Goal: Task Accomplishment & Management: Use online tool/utility

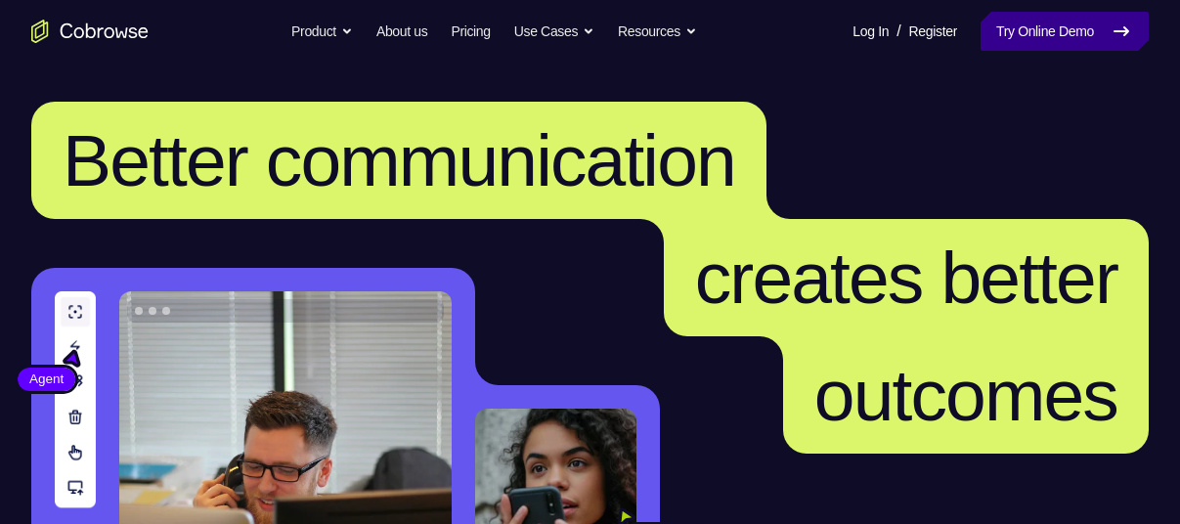
click at [989, 16] on link "Try Online Demo" at bounding box center [1064, 31] width 168 height 39
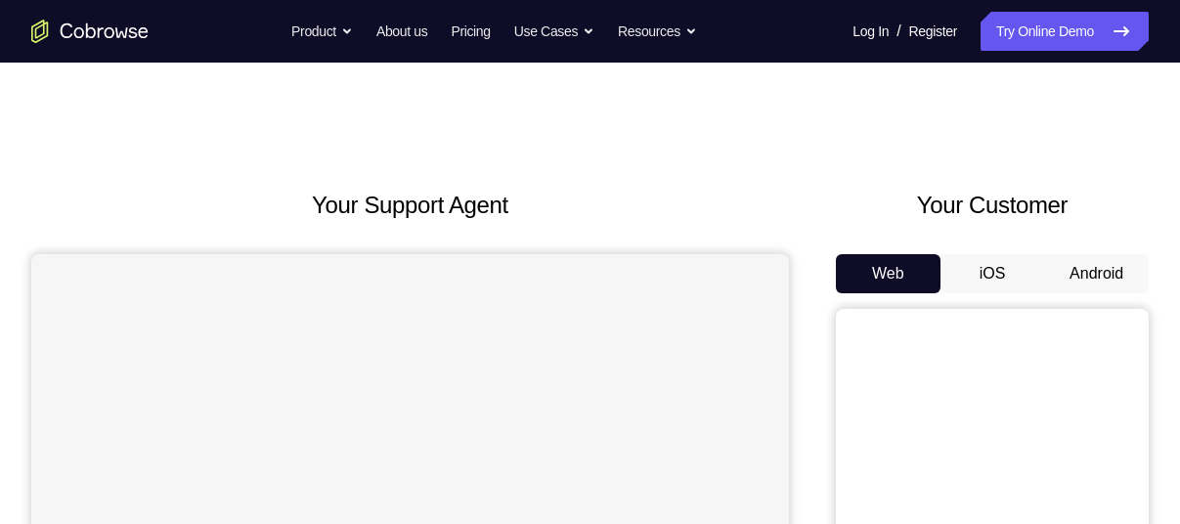
click at [1082, 275] on button "Android" at bounding box center [1096, 273] width 105 height 39
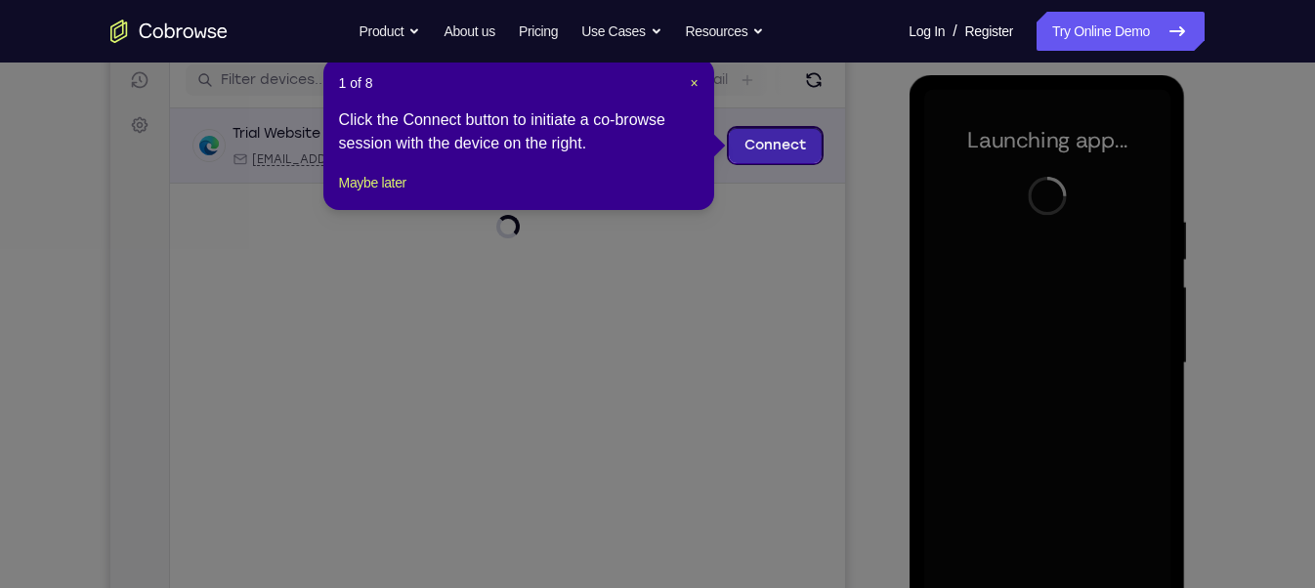
scroll to position [245, 0]
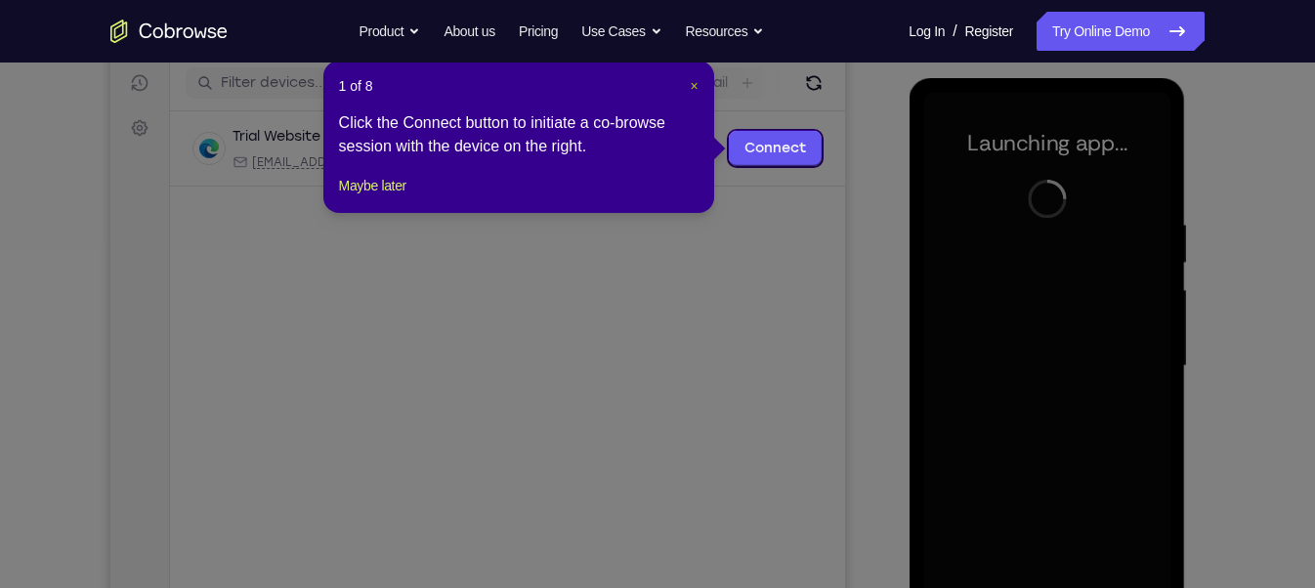
click at [694, 78] on span "×" at bounding box center [694, 86] width 8 height 16
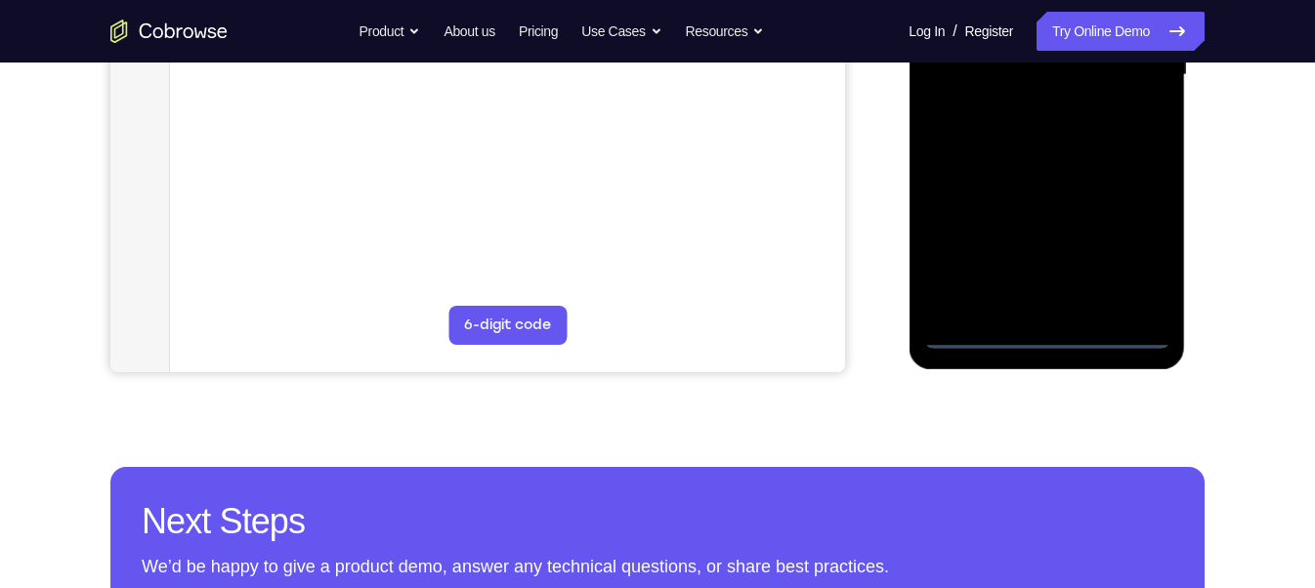
scroll to position [538, 0]
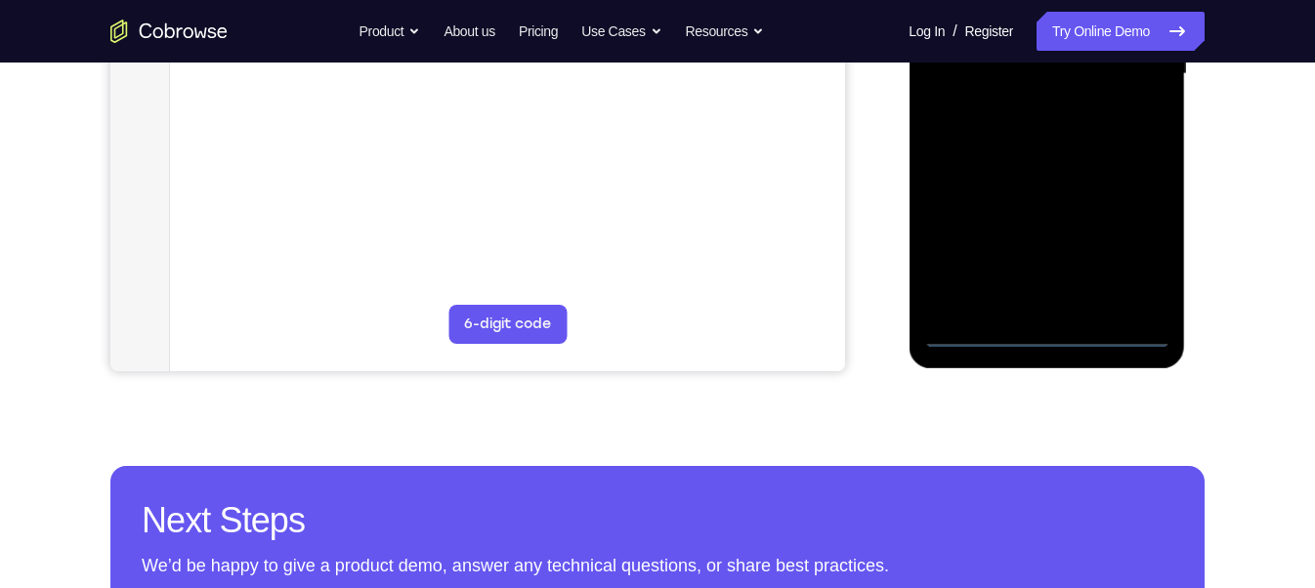
click at [1047, 326] on div at bounding box center [1047, 74] width 246 height 547
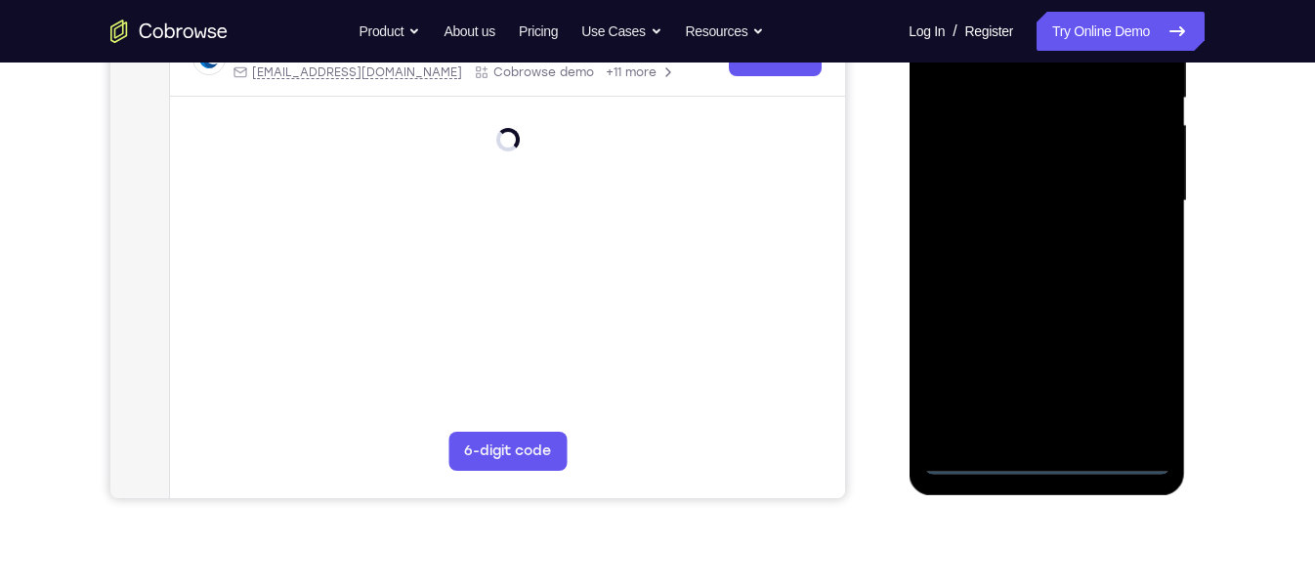
scroll to position [332, 0]
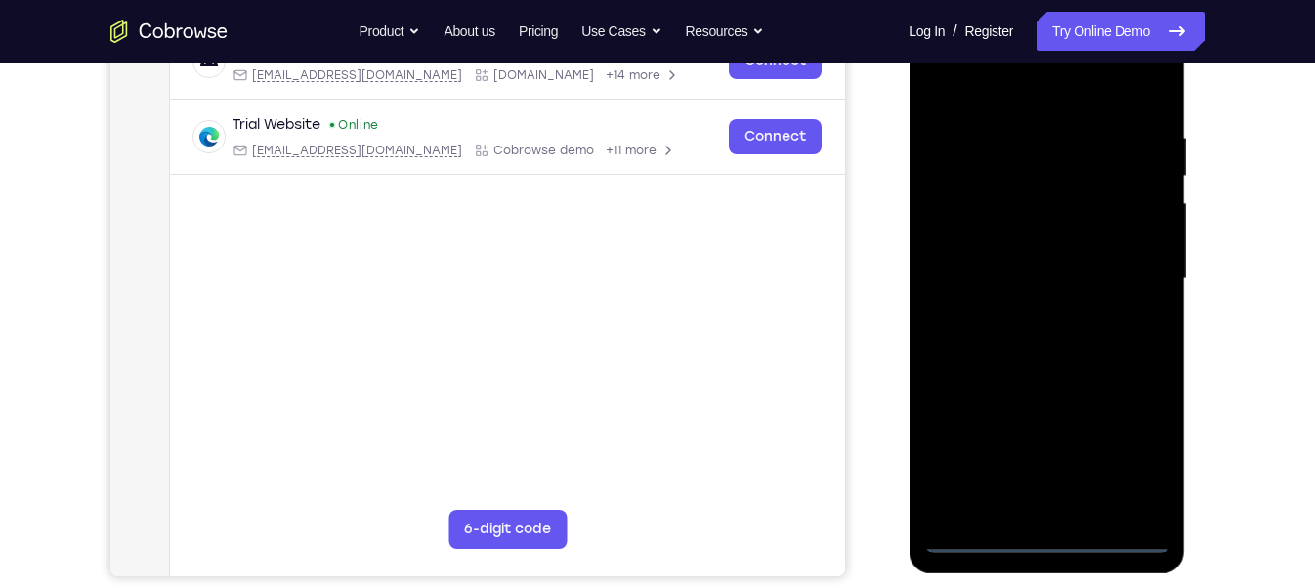
click at [1054, 523] on div at bounding box center [1047, 279] width 246 height 547
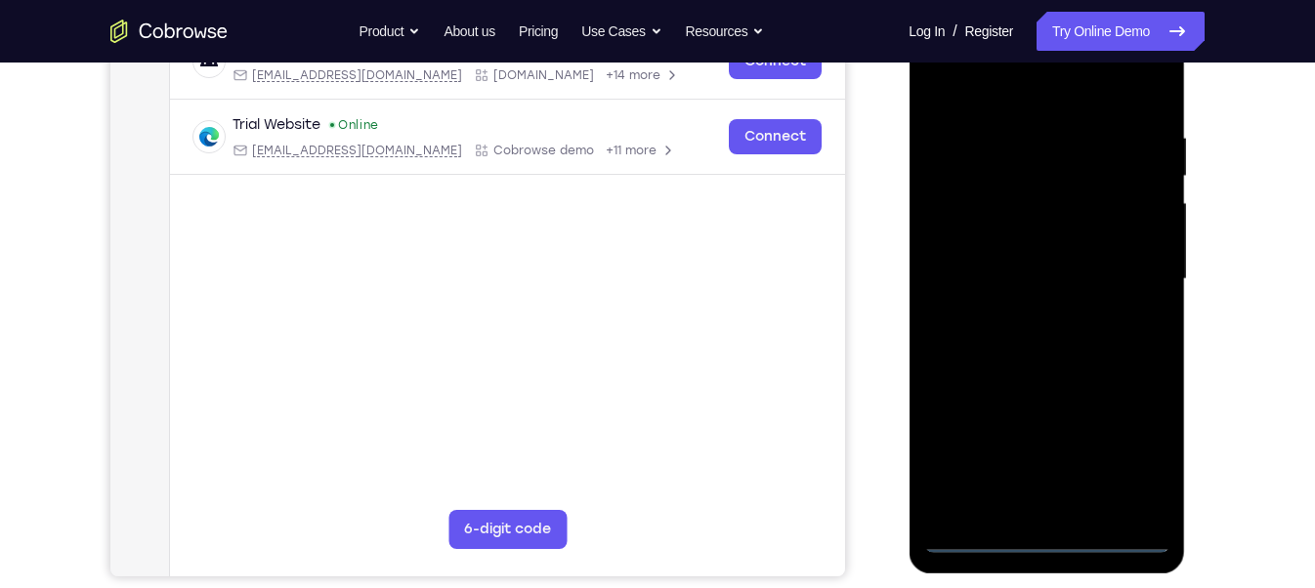
click at [1054, 523] on div at bounding box center [1047, 279] width 246 height 547
click at [1127, 462] on div at bounding box center [1047, 279] width 246 height 547
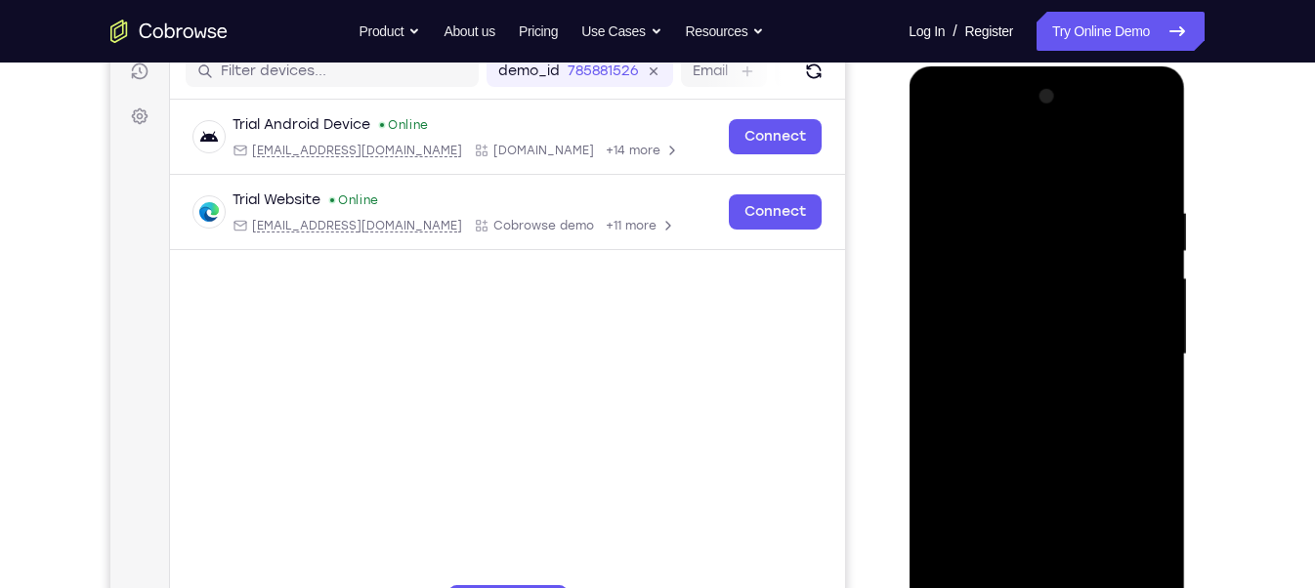
click at [1066, 176] on div at bounding box center [1047, 354] width 246 height 547
click at [1132, 349] on div at bounding box center [1047, 354] width 246 height 547
click at [1025, 391] on div at bounding box center [1047, 354] width 246 height 547
click at [996, 339] on div at bounding box center [1047, 354] width 246 height 547
click at [1005, 308] on div at bounding box center [1047, 354] width 246 height 547
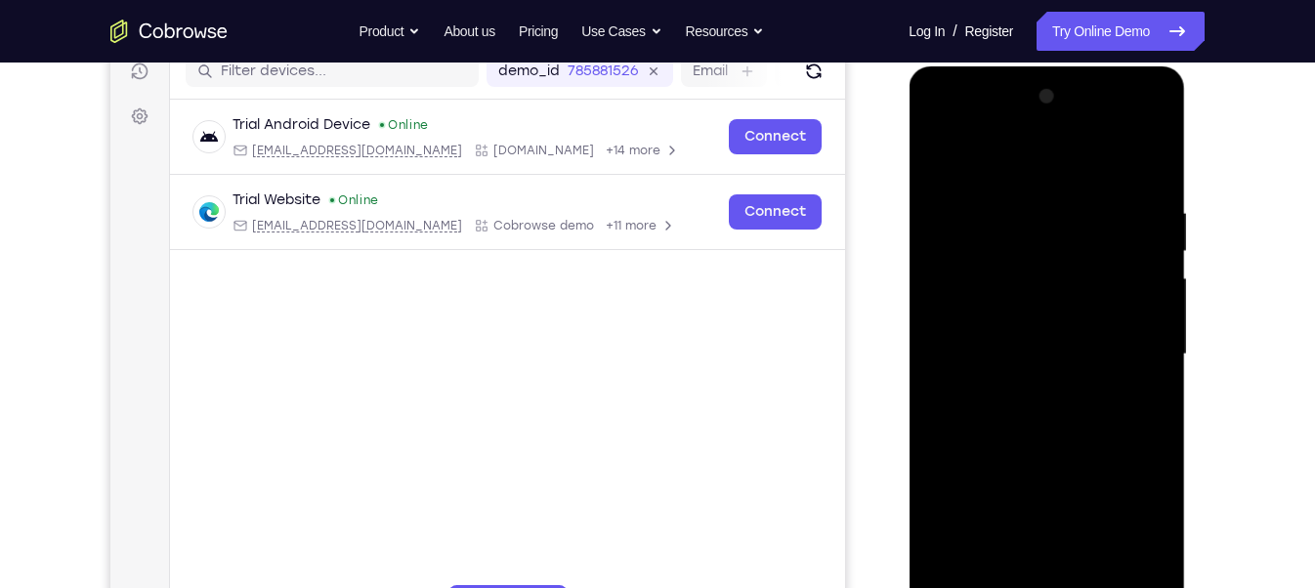
click at [1041, 351] on div at bounding box center [1047, 354] width 246 height 547
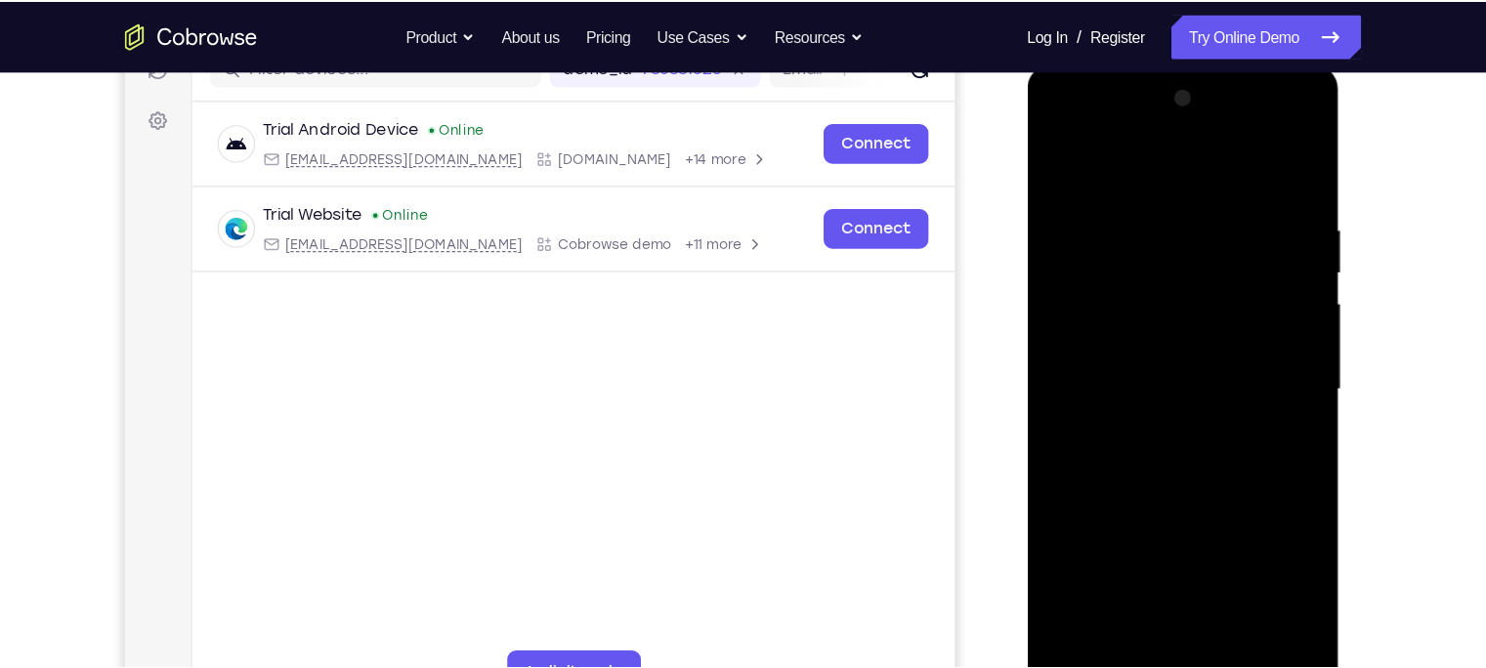
scroll to position [268, 0]
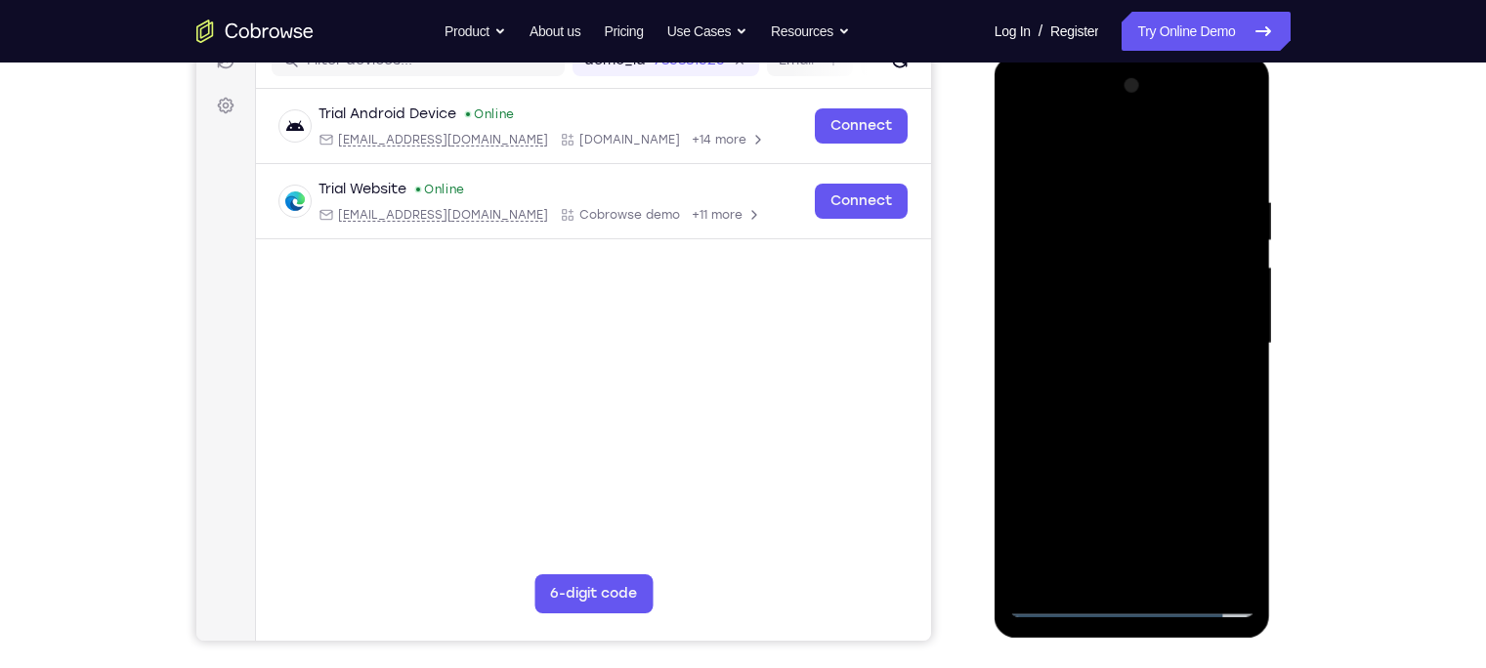
drag, startPoint x: 1295, startPoint y: 2, endPoint x: 972, endPoint y: 281, distance: 426.8
click at [972, 281] on div "Your Support Agent Your Customer Web iOS Android" at bounding box center [743, 281] width 1095 height 722
click at [1150, 406] on div at bounding box center [1133, 343] width 246 height 547
drag, startPoint x: 1177, startPoint y: 406, endPoint x: 1175, endPoint y: 381, distance: 24.5
click at [1175, 381] on div at bounding box center [1133, 343] width 246 height 547
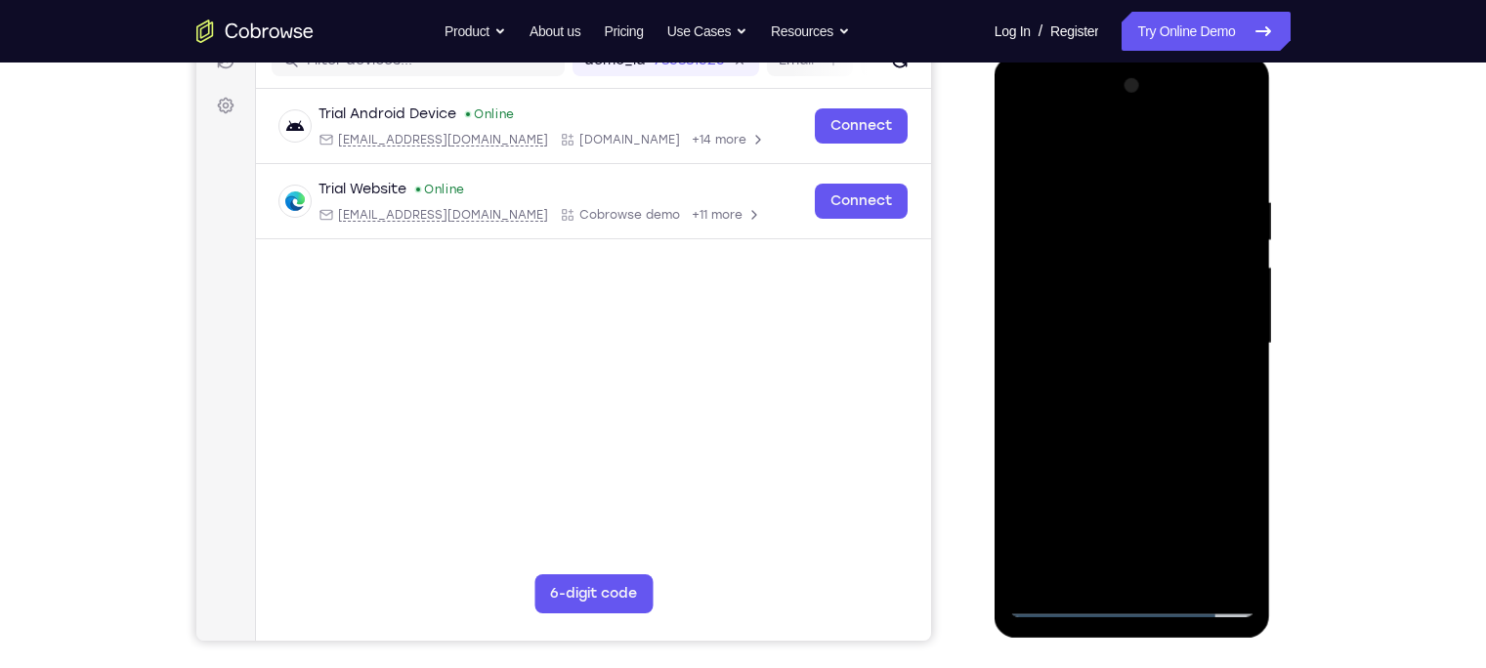
click at [1179, 173] on div at bounding box center [1133, 343] width 246 height 547
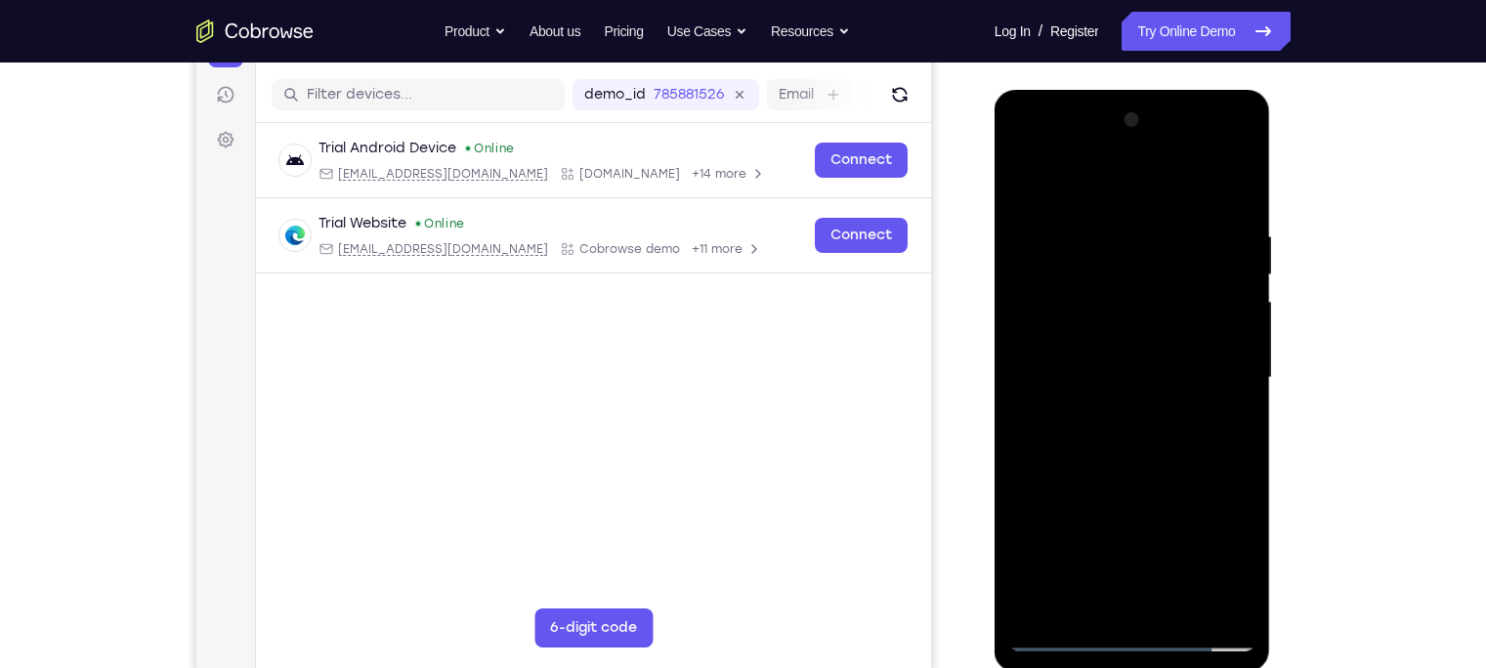
click at [1099, 196] on div at bounding box center [1133, 378] width 246 height 547
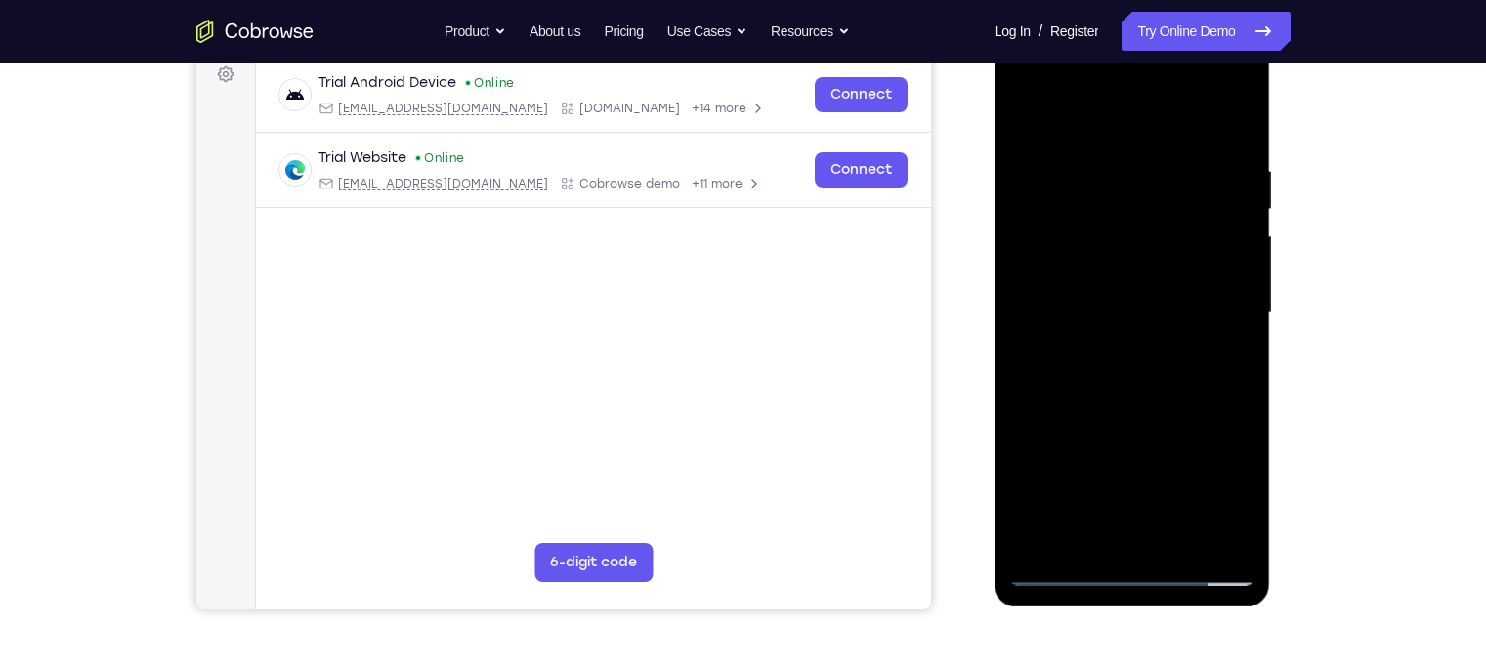
click at [1179, 523] on div at bounding box center [1133, 312] width 246 height 547
click at [1179, 383] on div at bounding box center [1133, 312] width 246 height 547
click at [1035, 376] on div at bounding box center [1133, 312] width 246 height 547
click at [1173, 344] on div at bounding box center [1133, 312] width 246 height 547
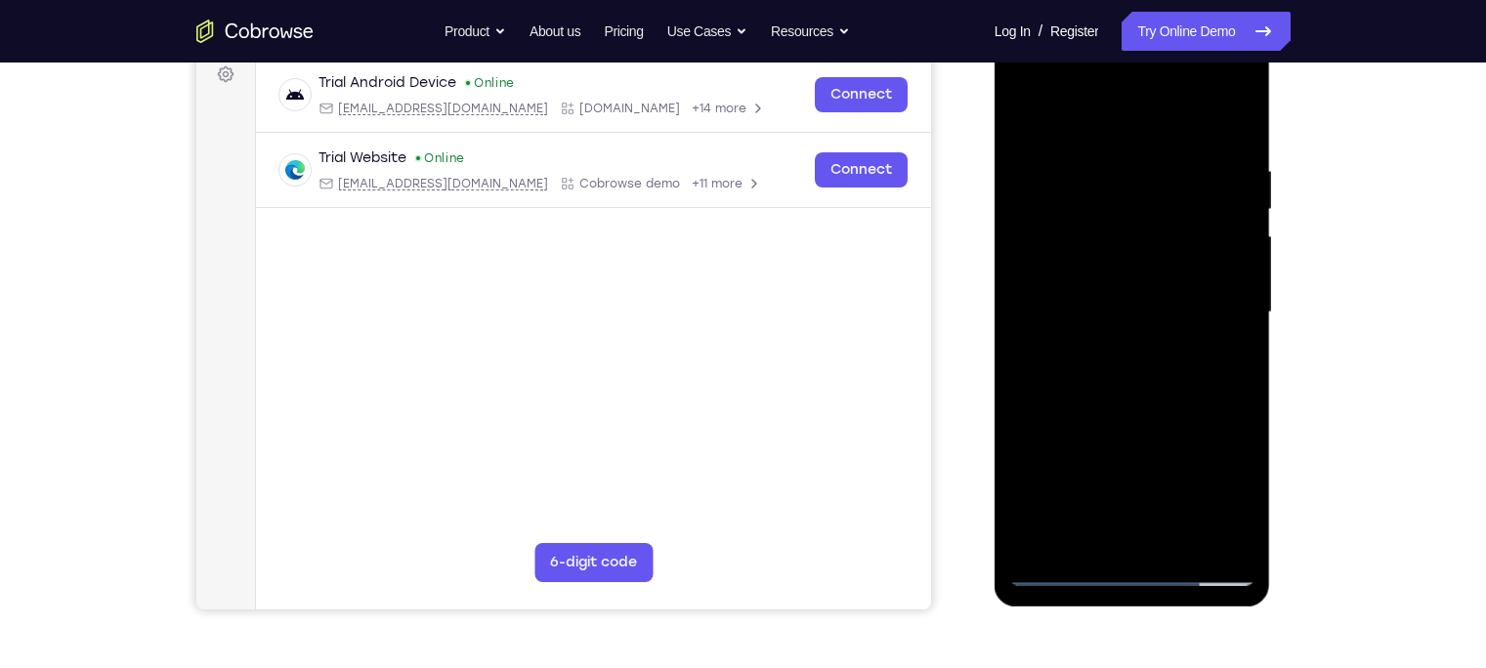
click at [1173, 344] on div at bounding box center [1133, 312] width 246 height 547
drag, startPoint x: 1217, startPoint y: 240, endPoint x: 1249, endPoint y: 400, distance: 162.5
click at [1179, 400] on div at bounding box center [1133, 312] width 246 height 547
drag, startPoint x: 1208, startPoint y: 169, endPoint x: 1058, endPoint y: 188, distance: 150.7
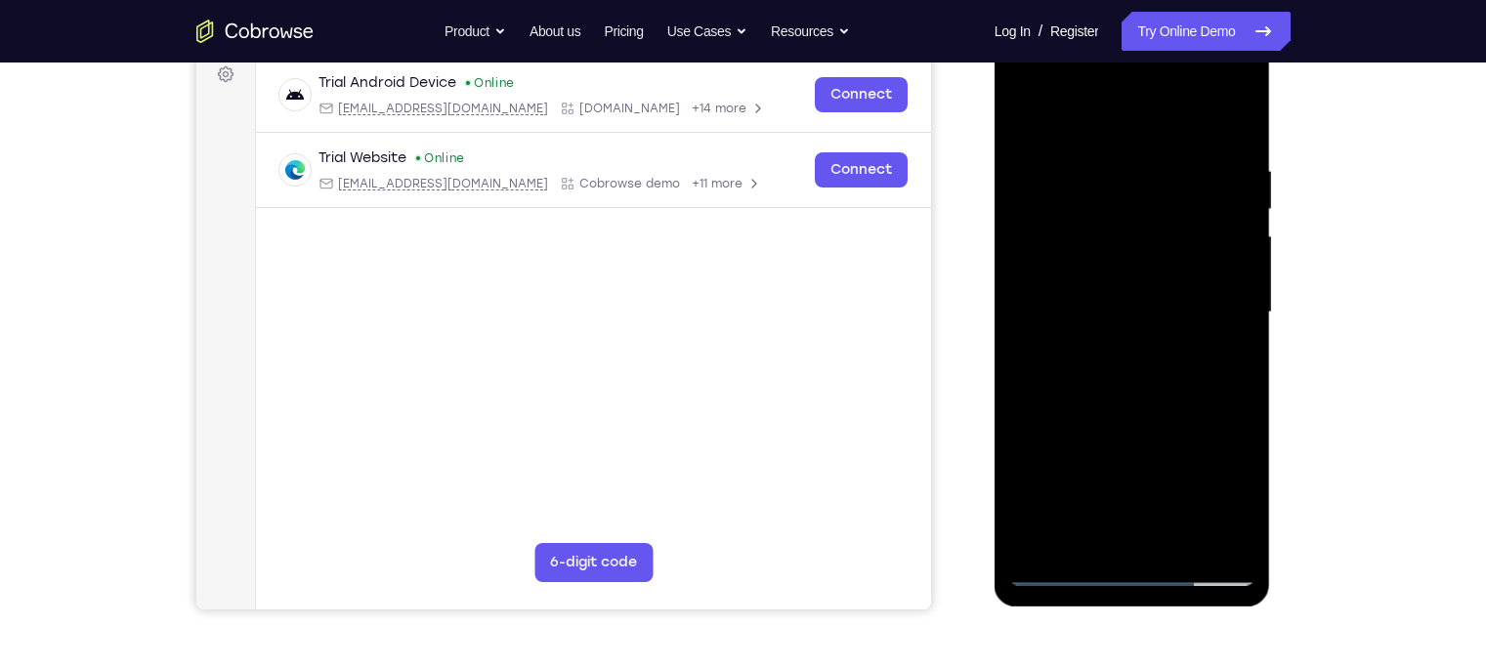
click at [1058, 188] on div at bounding box center [1133, 312] width 246 height 547
drag, startPoint x: 1173, startPoint y: 297, endPoint x: 1184, endPoint y: 172, distance: 125.6
click at [1179, 172] on div at bounding box center [1133, 312] width 246 height 547
drag, startPoint x: 1178, startPoint y: 361, endPoint x: 1170, endPoint y: 243, distance: 117.5
click at [1170, 243] on div at bounding box center [1133, 312] width 246 height 547
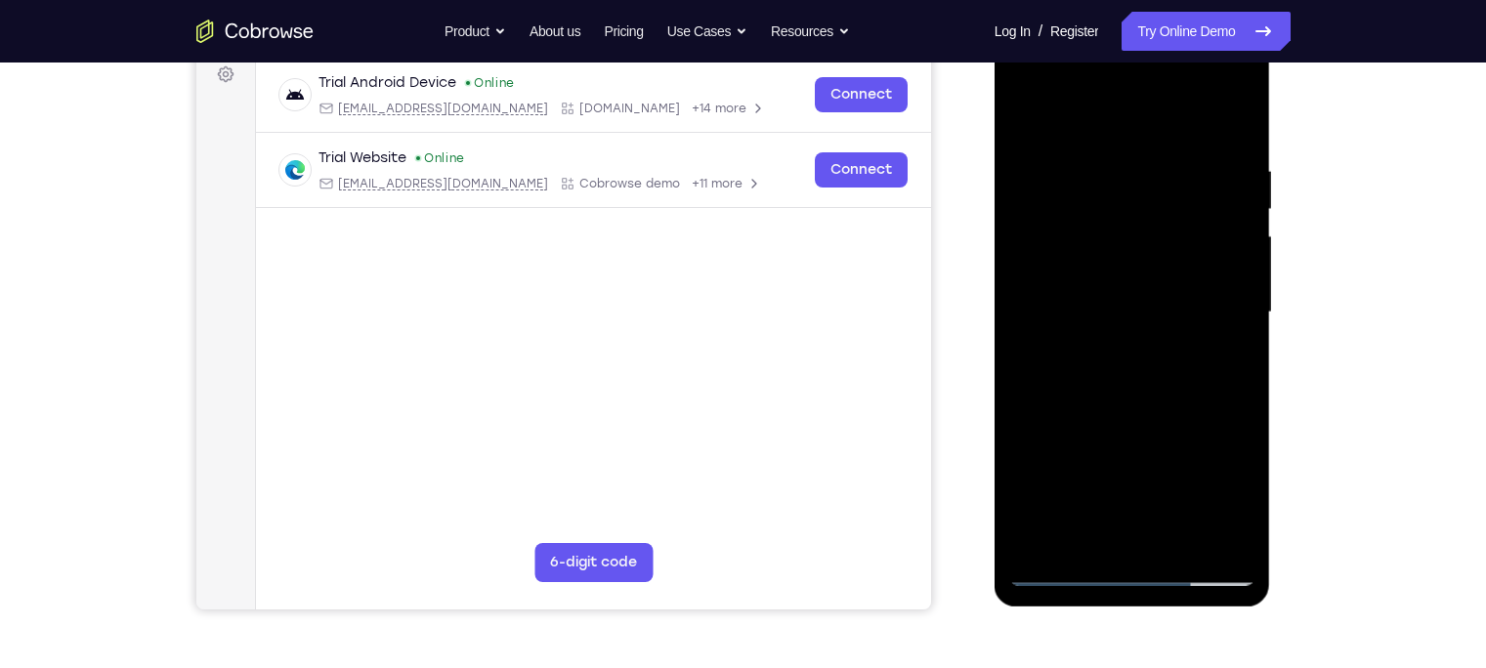
drag, startPoint x: 1180, startPoint y: 426, endPoint x: 1180, endPoint y: 314, distance: 112.4
click at [1179, 314] on div at bounding box center [1133, 312] width 246 height 547
drag, startPoint x: 1173, startPoint y: 378, endPoint x: 1172, endPoint y: 233, distance: 145.6
click at [1172, 233] on div at bounding box center [1133, 312] width 246 height 547
drag, startPoint x: 1172, startPoint y: 233, endPoint x: 1175, endPoint y: 456, distance: 223.8
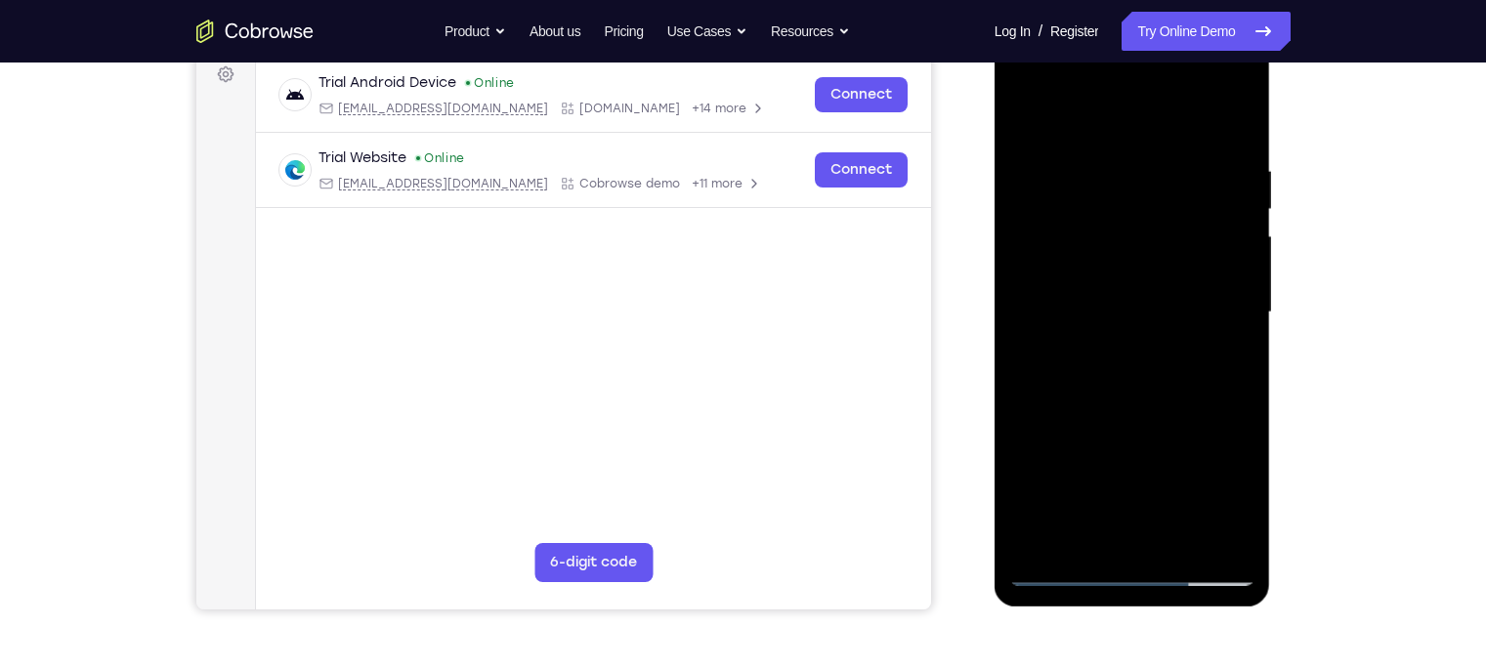
click at [1175, 456] on div at bounding box center [1133, 312] width 246 height 547
drag, startPoint x: 1168, startPoint y: 323, endPoint x: 1159, endPoint y: 455, distance: 132.2
click at [1159, 455] on div at bounding box center [1133, 312] width 246 height 547
drag, startPoint x: 1181, startPoint y: 258, endPoint x: 1203, endPoint y: 567, distance: 309.6
click at [1179, 523] on div at bounding box center [1133, 312] width 246 height 547
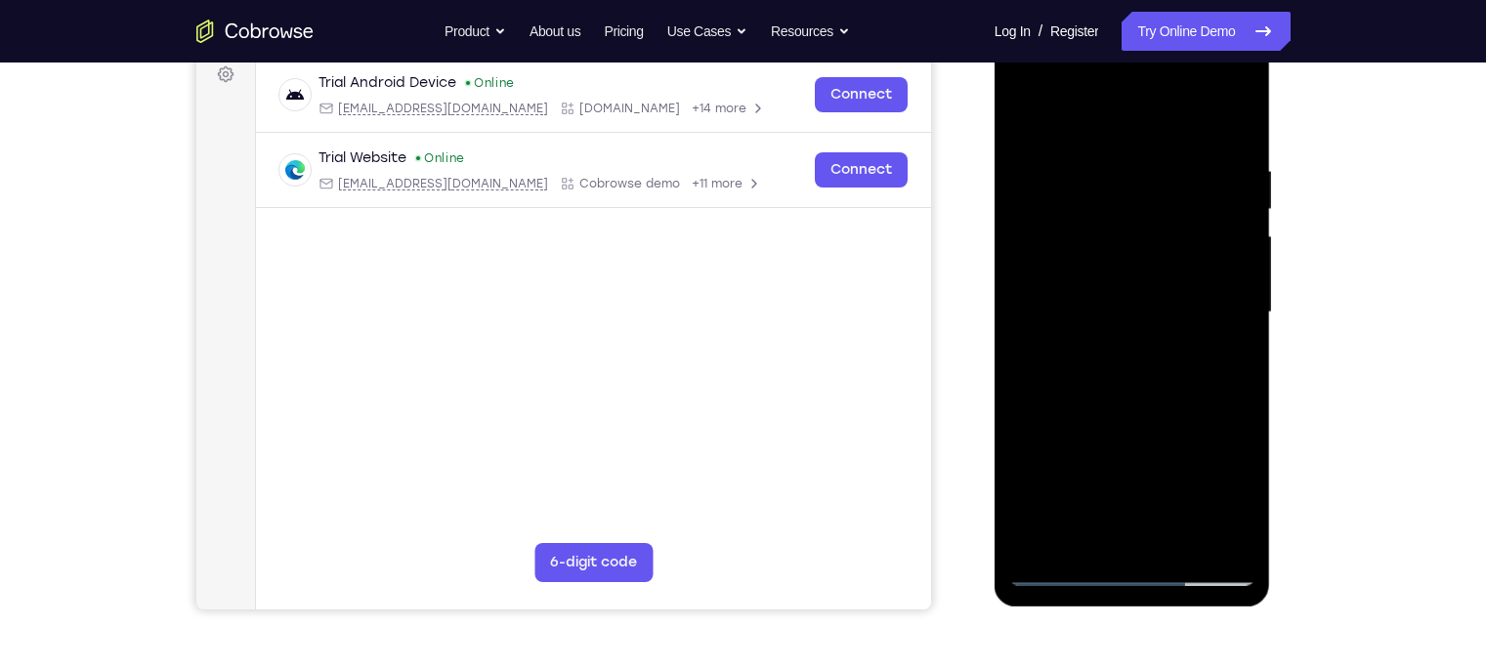
drag, startPoint x: 1168, startPoint y: 325, endPoint x: 1182, endPoint y: 466, distance: 141.4
click at [1179, 466] on div at bounding box center [1133, 312] width 246 height 547
click at [1179, 323] on div at bounding box center [1133, 312] width 246 height 547
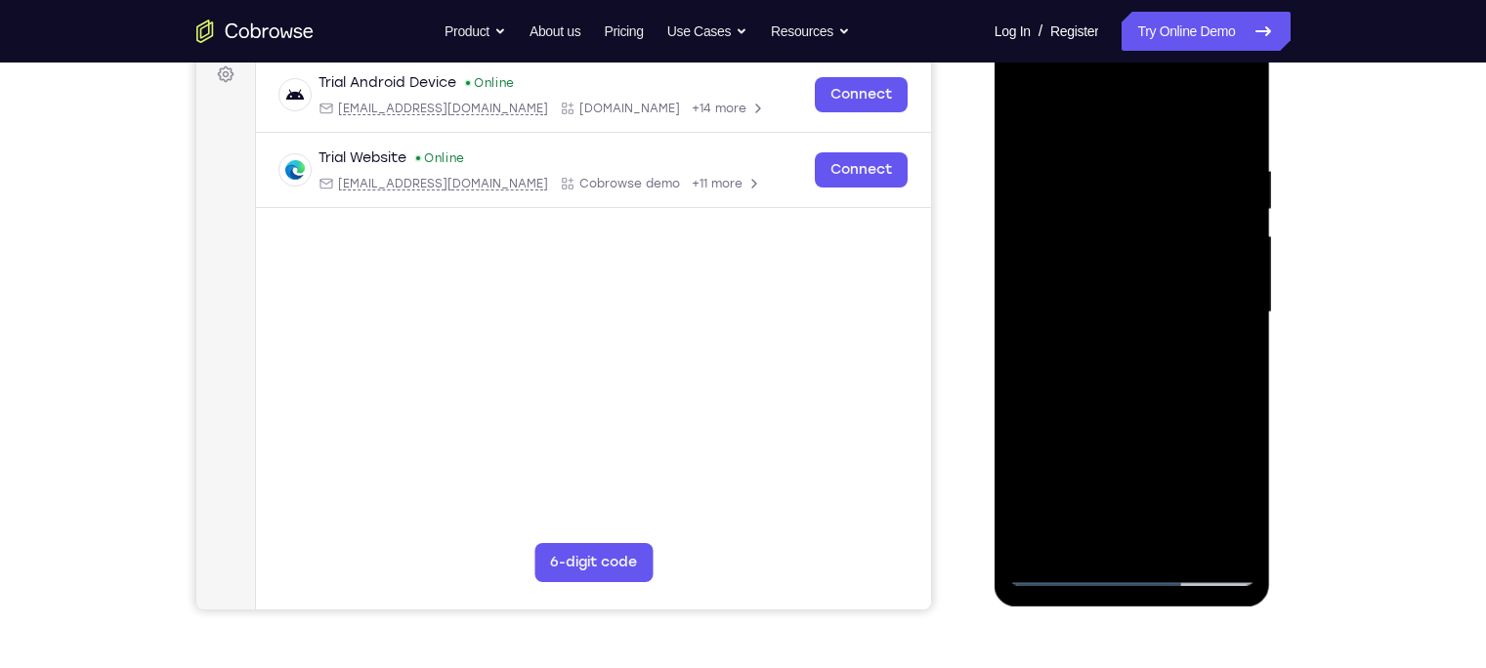
click at [1179, 323] on div at bounding box center [1133, 312] width 246 height 547
click at [1179, 120] on div at bounding box center [1133, 312] width 246 height 547
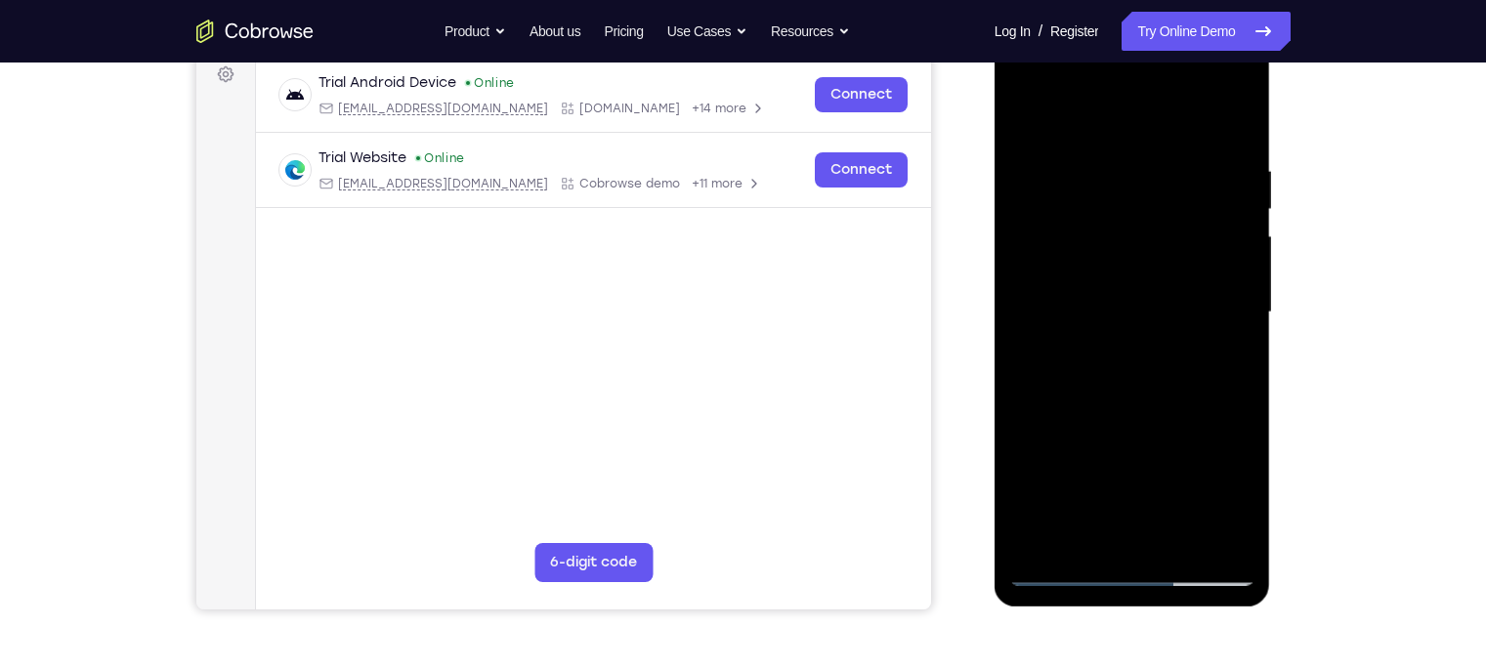
click at [1080, 162] on div at bounding box center [1133, 312] width 246 height 547
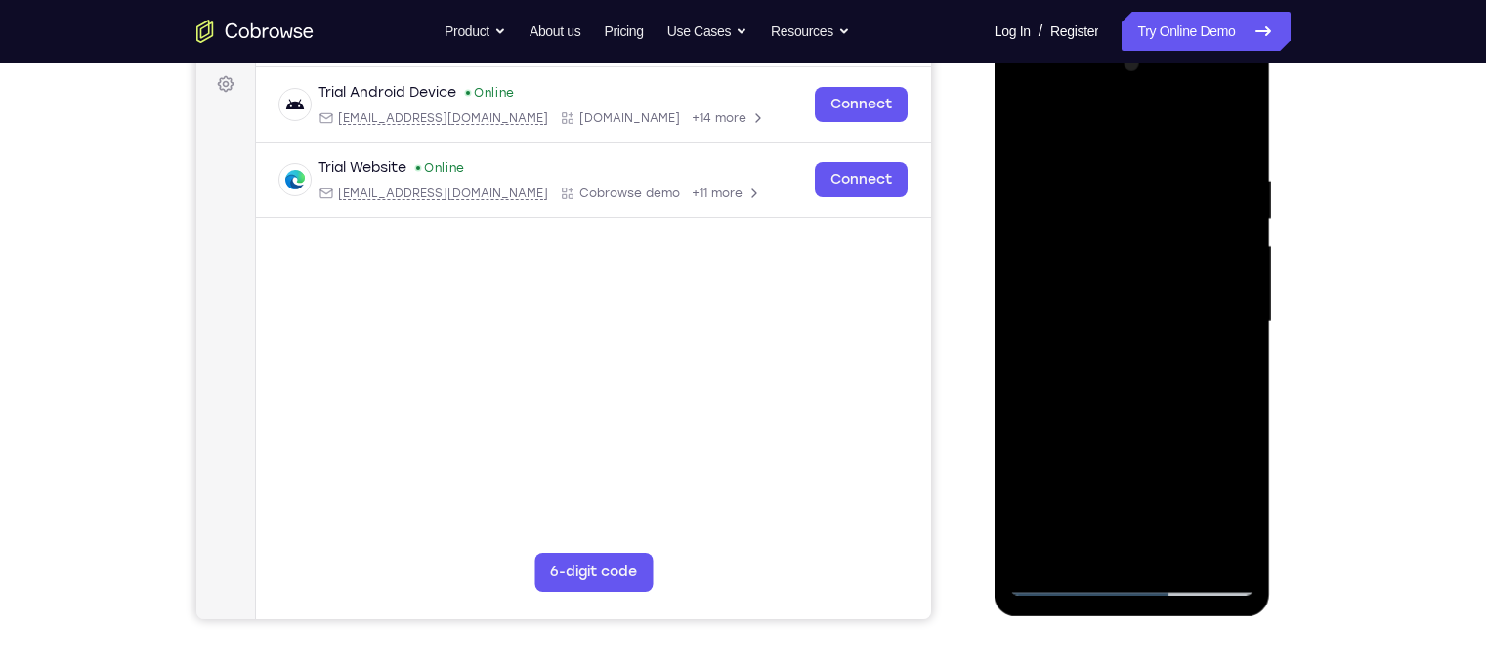
drag, startPoint x: 1185, startPoint y: 226, endPoint x: 1173, endPoint y: 328, distance: 103.4
click at [1173, 328] on div at bounding box center [1133, 322] width 246 height 547
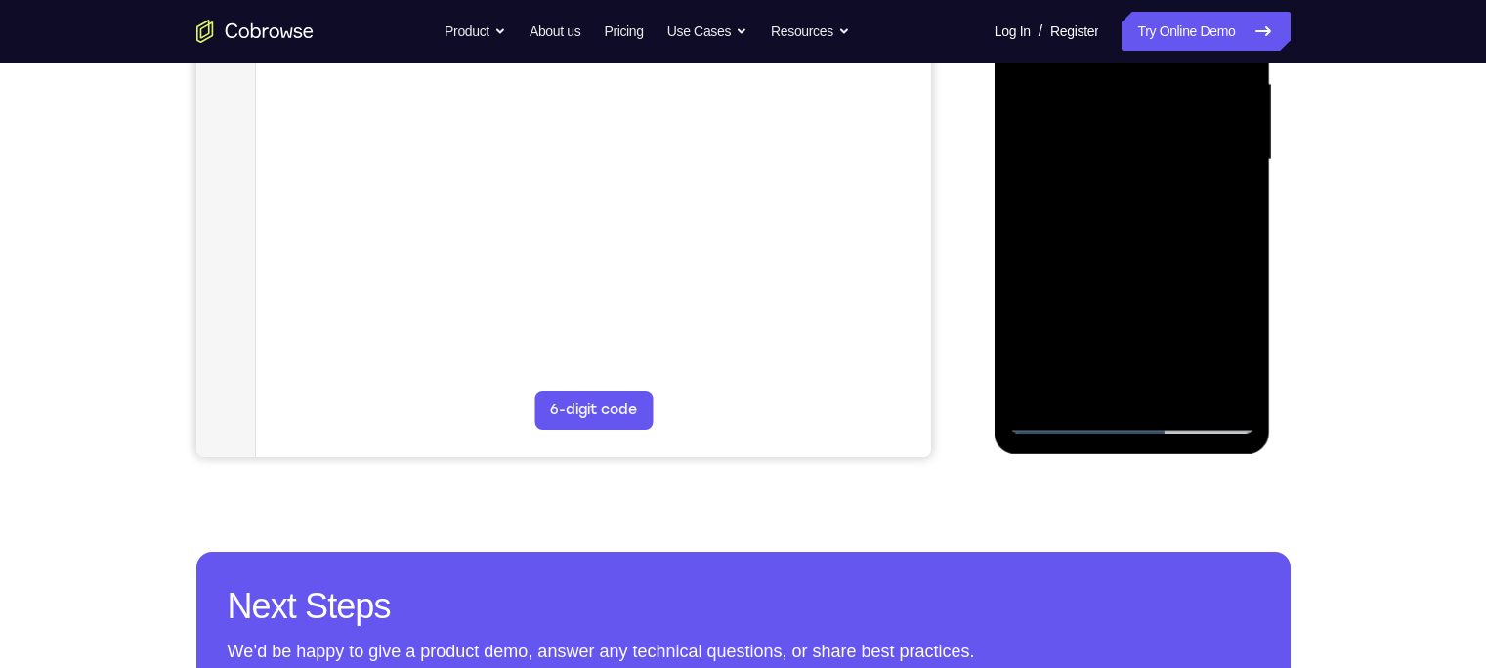
scroll to position [457, 0]
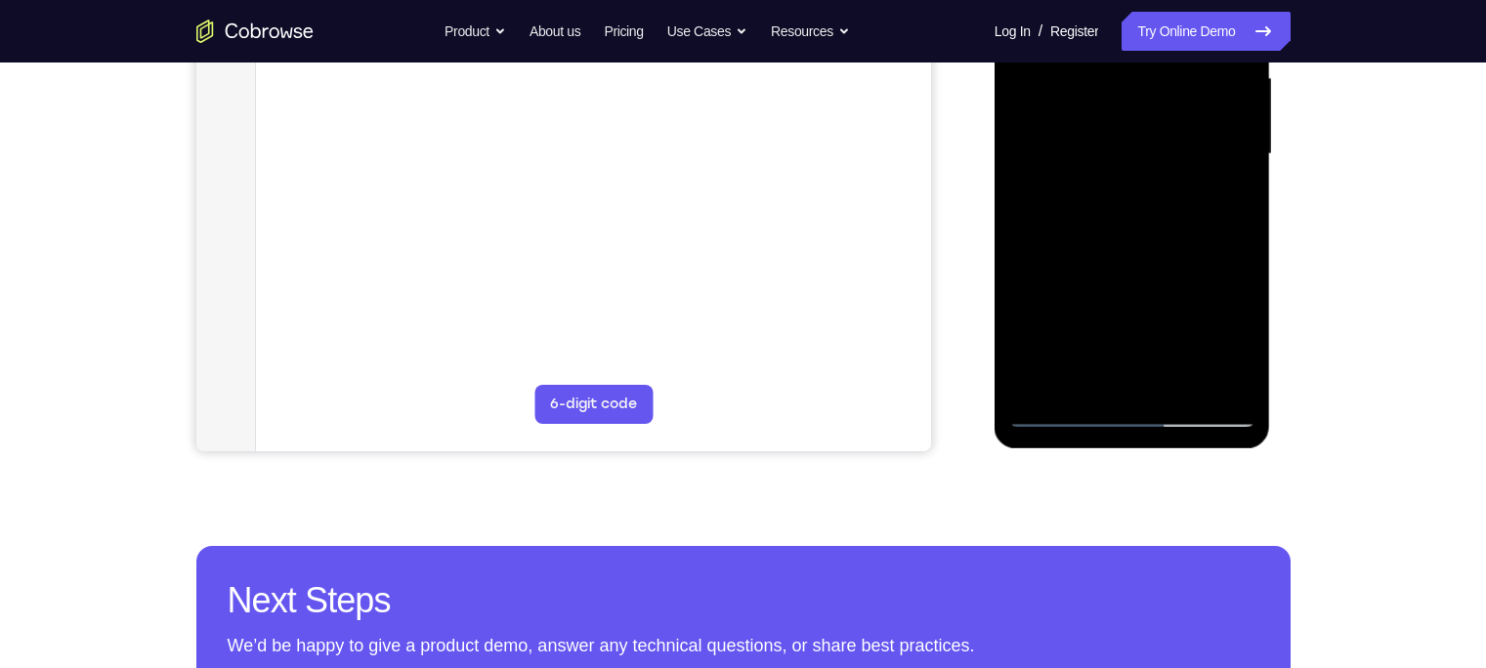
click at [1058, 391] on div at bounding box center [1133, 154] width 246 height 547
click at [1179, 384] on div at bounding box center [1133, 154] width 246 height 547
click at [1179, 264] on div at bounding box center [1133, 154] width 246 height 547
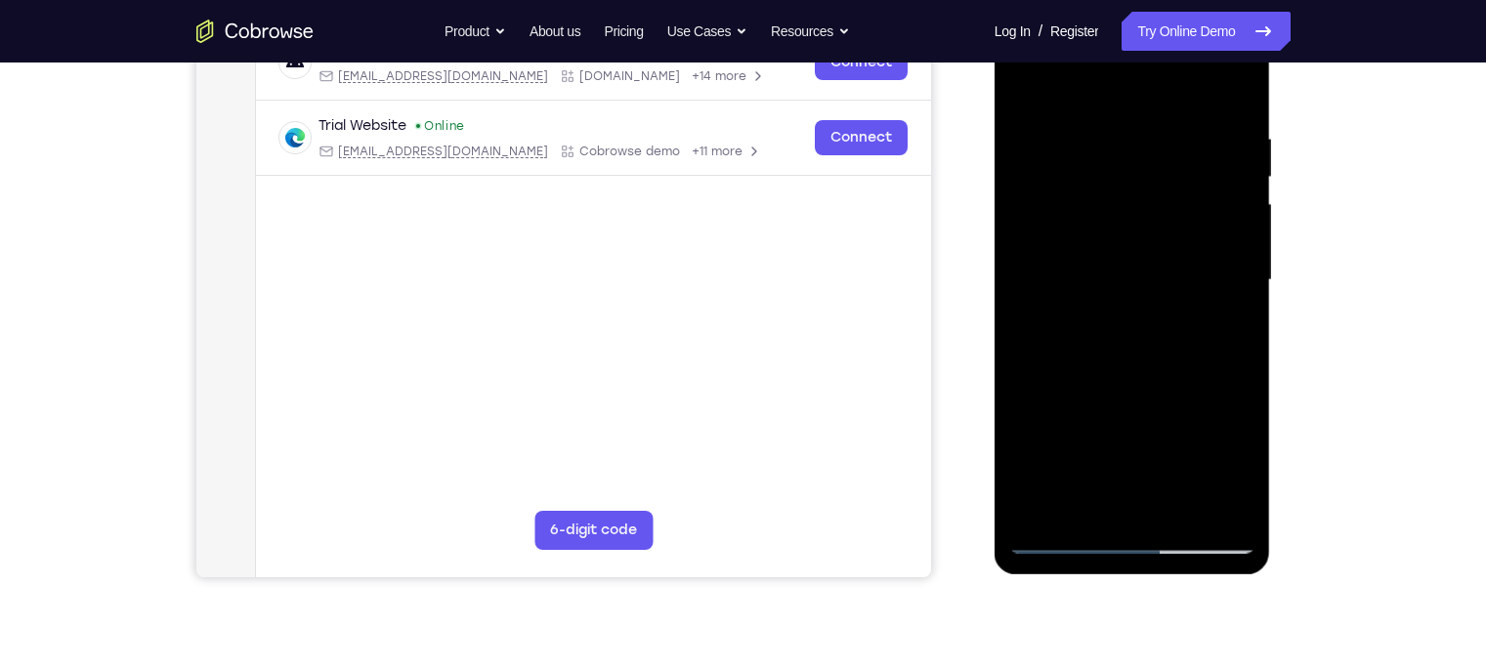
scroll to position [326, 0]
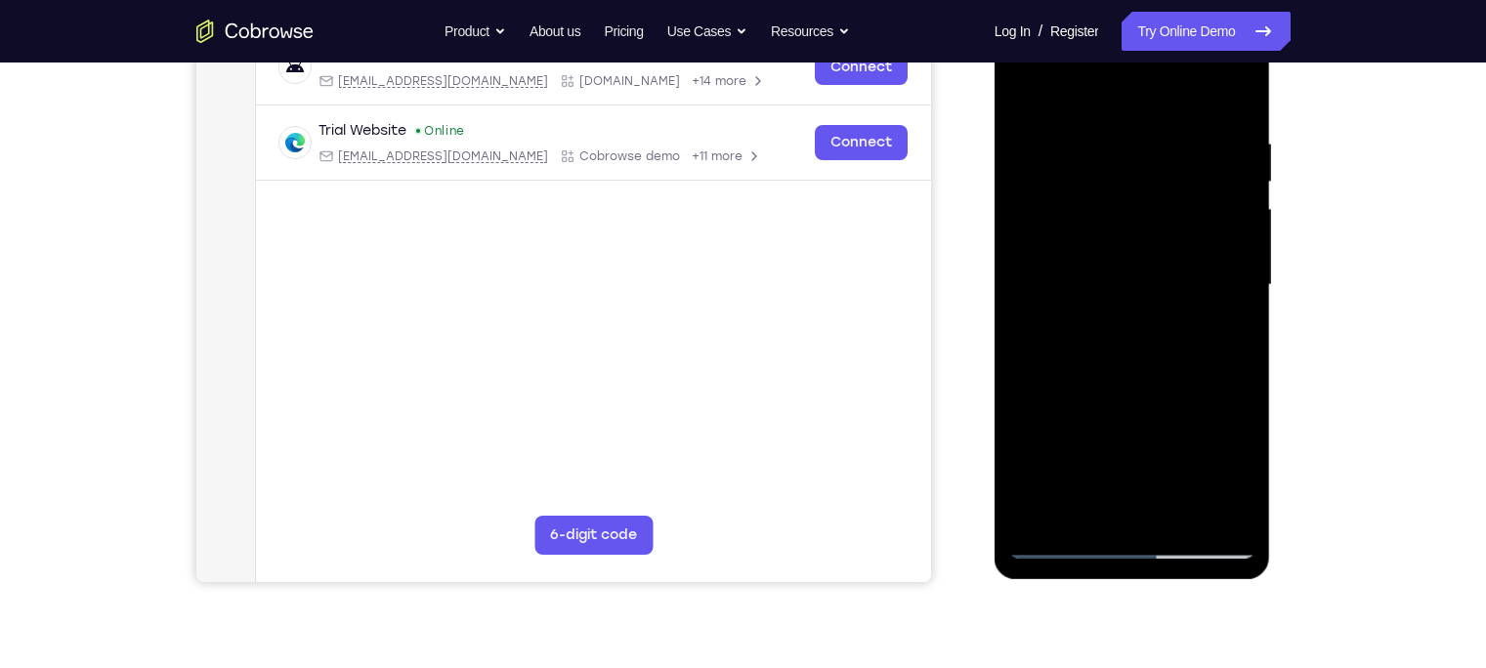
click at [1030, 95] on div at bounding box center [1133, 285] width 246 height 547
drag, startPoint x: 1111, startPoint y: 341, endPoint x: 1116, endPoint y: 164, distance: 177.0
click at [1116, 164] on div at bounding box center [1133, 285] width 246 height 547
drag, startPoint x: 1137, startPoint y: 366, endPoint x: 1131, endPoint y: 212, distance: 153.5
click at [1131, 212] on div at bounding box center [1133, 285] width 246 height 547
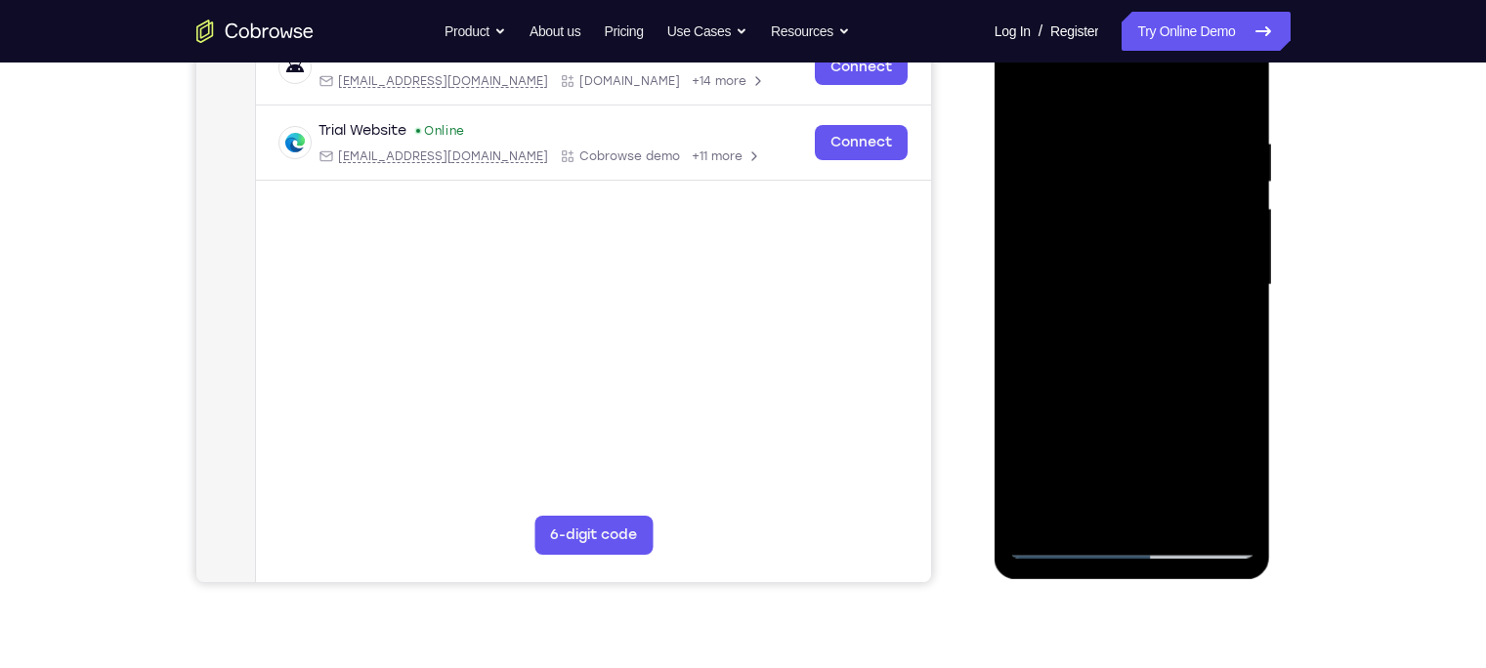
drag, startPoint x: 1155, startPoint y: 312, endPoint x: 1162, endPoint y: 138, distance: 174.1
click at [1162, 138] on div at bounding box center [1133, 285] width 246 height 547
drag, startPoint x: 1180, startPoint y: 237, endPoint x: 1169, endPoint y: 133, distance: 105.1
click at [1169, 133] on div at bounding box center [1133, 285] width 246 height 547
drag, startPoint x: 1139, startPoint y: 379, endPoint x: 1148, endPoint y: 133, distance: 246.5
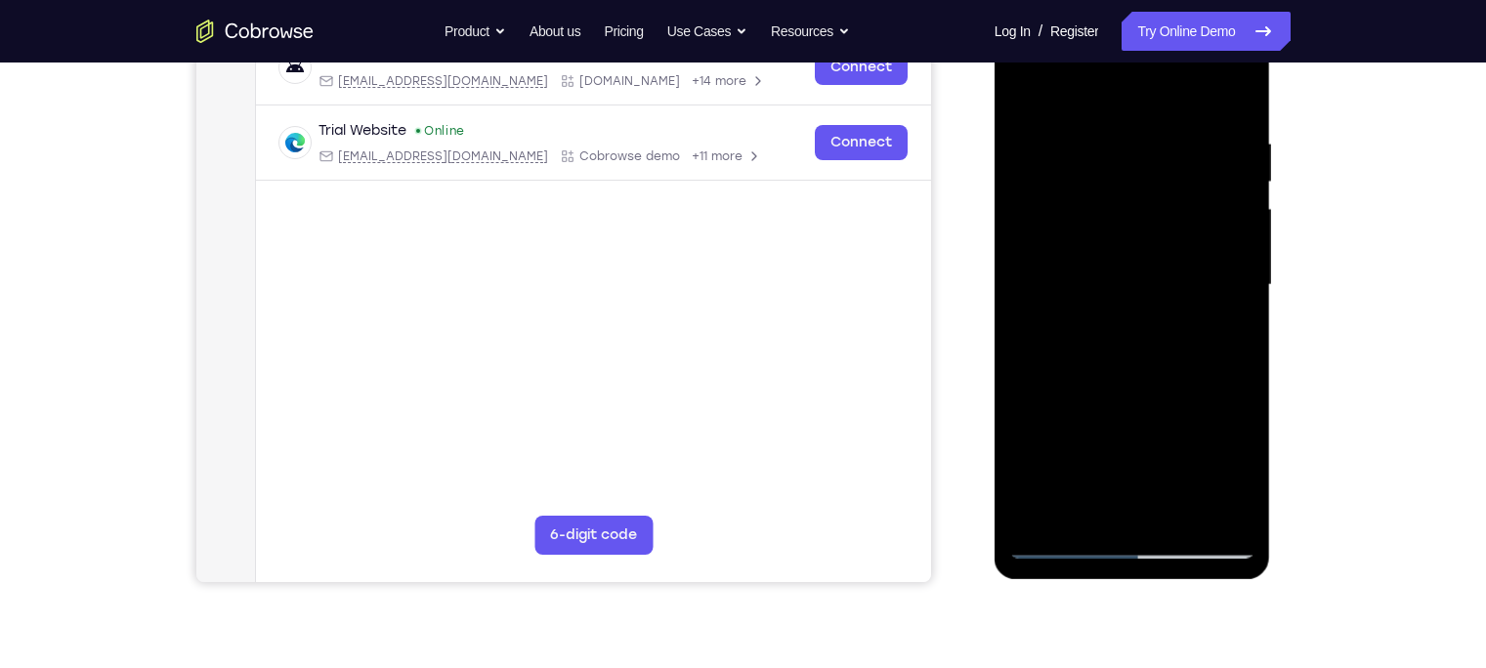
click at [1148, 133] on div at bounding box center [1133, 285] width 246 height 547
drag, startPoint x: 1167, startPoint y: 324, endPoint x: 1166, endPoint y: 98, distance: 226.7
click at [1166, 98] on div at bounding box center [1133, 285] width 246 height 547
drag, startPoint x: 1170, startPoint y: 366, endPoint x: 1162, endPoint y: 150, distance: 216.1
click at [1162, 150] on div at bounding box center [1133, 285] width 246 height 547
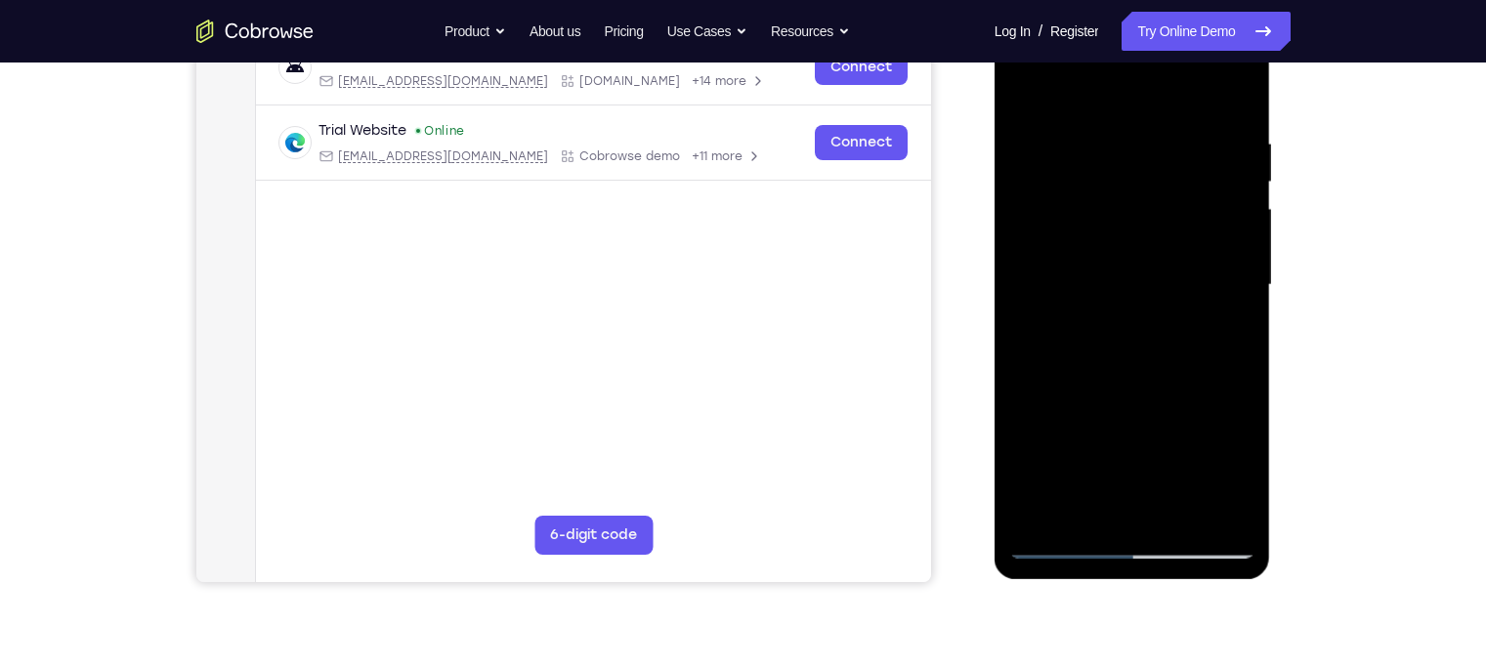
drag, startPoint x: 1172, startPoint y: 393, endPoint x: 1209, endPoint y: 64, distance: 331.4
click at [1179, 64] on div at bounding box center [1133, 285] width 246 height 547
drag, startPoint x: 1200, startPoint y: 344, endPoint x: 1161, endPoint y: 134, distance: 213.7
click at [1161, 134] on div at bounding box center [1133, 285] width 246 height 547
drag, startPoint x: 1155, startPoint y: 439, endPoint x: 1150, endPoint y: 278, distance: 161.3
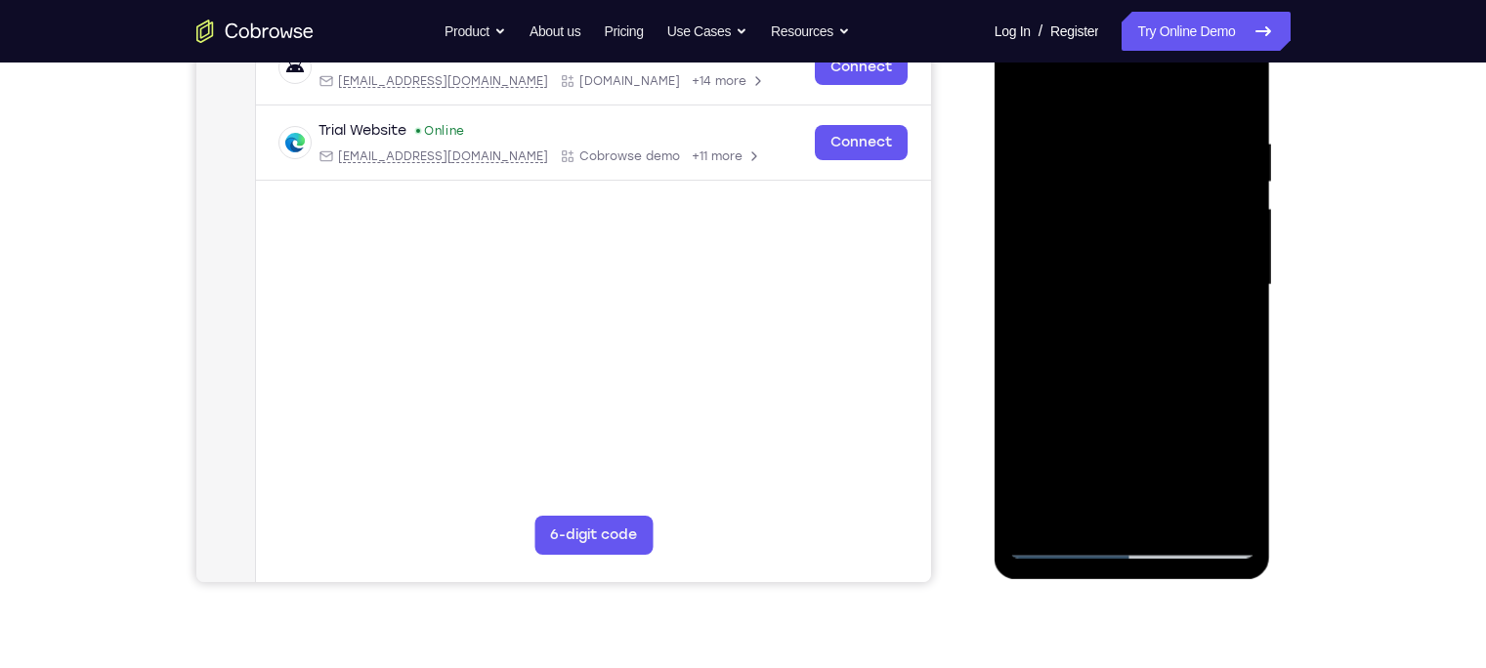
click at [1150, 278] on div at bounding box center [1133, 285] width 246 height 547
drag, startPoint x: 1148, startPoint y: 452, endPoint x: 1134, endPoint y: 255, distance: 198.0
click at [1134, 255] on div at bounding box center [1133, 285] width 246 height 547
drag, startPoint x: 1182, startPoint y: 441, endPoint x: 1139, endPoint y: 126, distance: 317.6
click at [1139, 126] on div at bounding box center [1133, 285] width 246 height 547
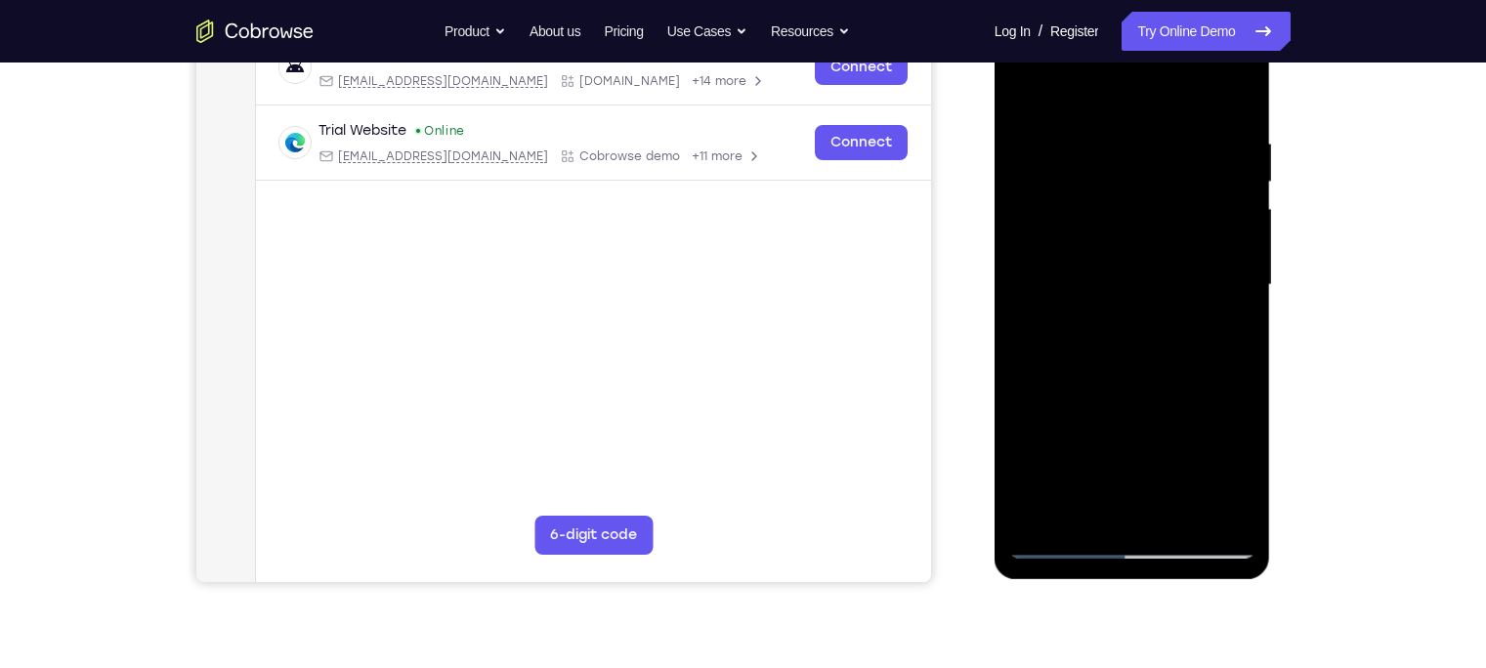
drag, startPoint x: 1184, startPoint y: 411, endPoint x: 1166, endPoint y: 98, distance: 314.3
click at [1166, 98] on div at bounding box center [1133, 285] width 246 height 547
drag, startPoint x: 1435, startPoint y: 264, endPoint x: 1418, endPoint y: 188, distance: 78.0
click at [1179, 188] on div "Your Support Agent Your Customer Web iOS Android Next Steps We’d be happy to gi…" at bounding box center [743, 380] width 1486 height 1289
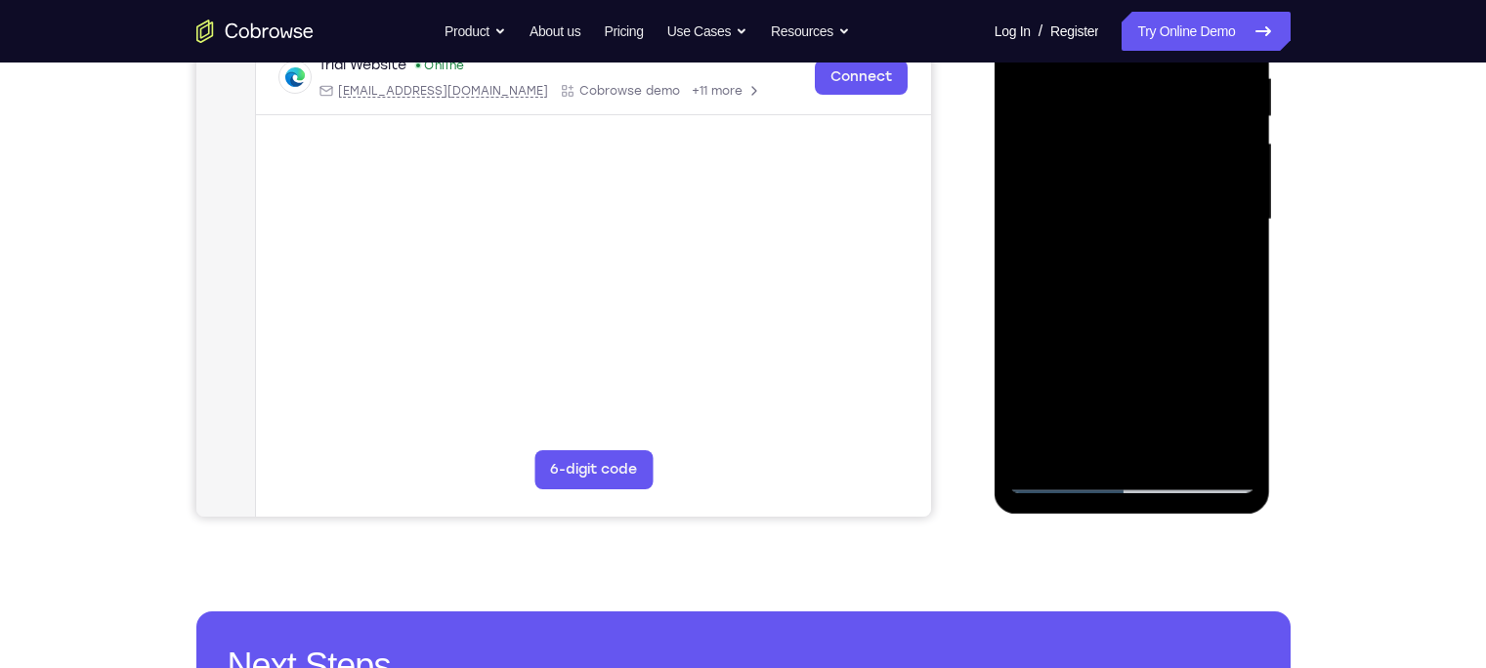
scroll to position [393, 0]
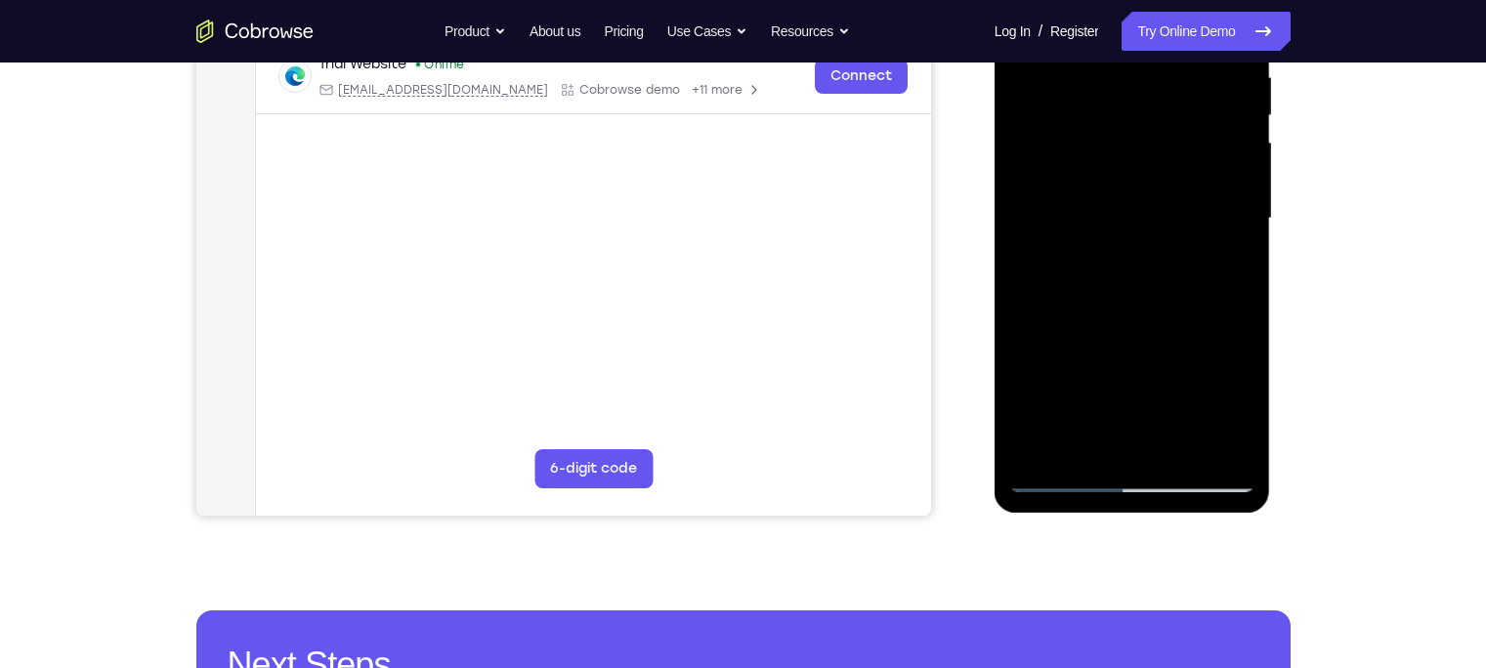
click at [1179, 454] on div at bounding box center [1133, 218] width 246 height 547
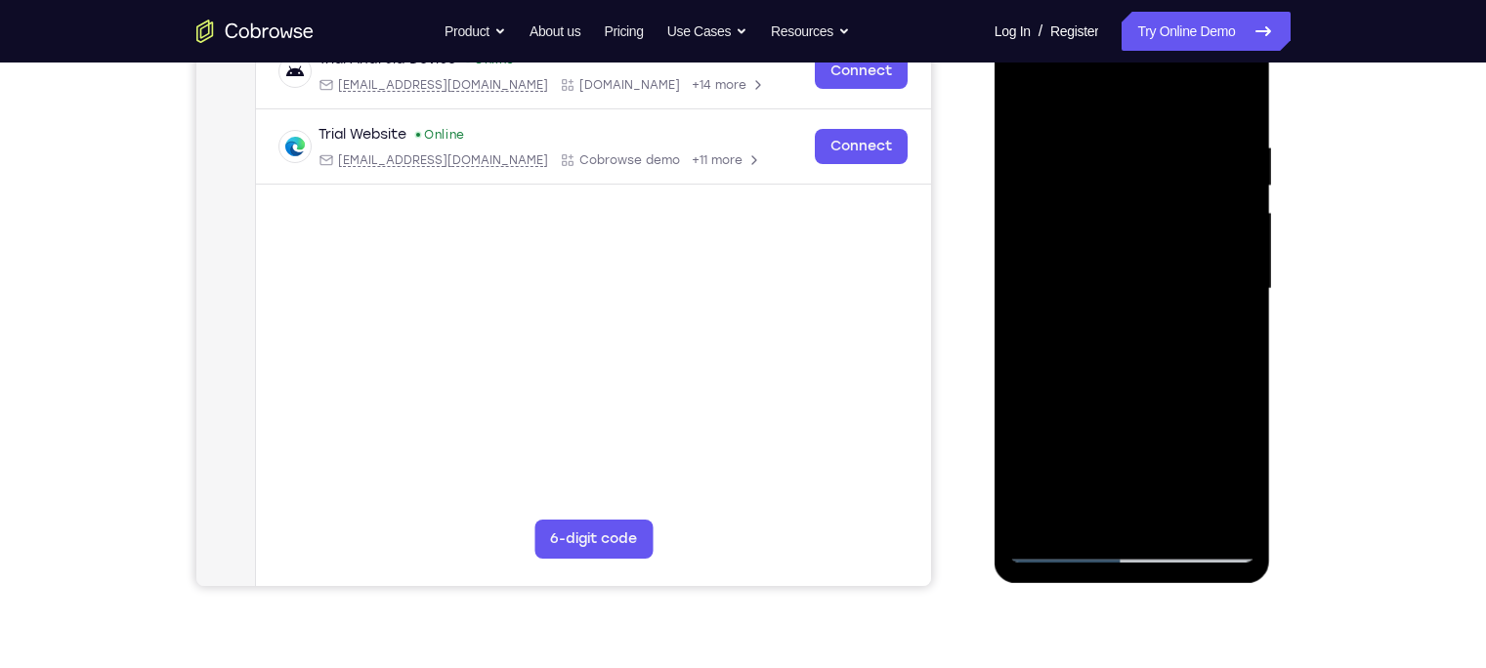
scroll to position [323, 0]
drag, startPoint x: 2300, startPoint y: 288, endPoint x: 1177, endPoint y: 472, distance: 1137.8
click at [1177, 472] on div at bounding box center [1133, 289] width 246 height 547
drag, startPoint x: 1177, startPoint y: 253, endPoint x: 1184, endPoint y: 384, distance: 131.2
click at [1179, 384] on div at bounding box center [1133, 289] width 246 height 547
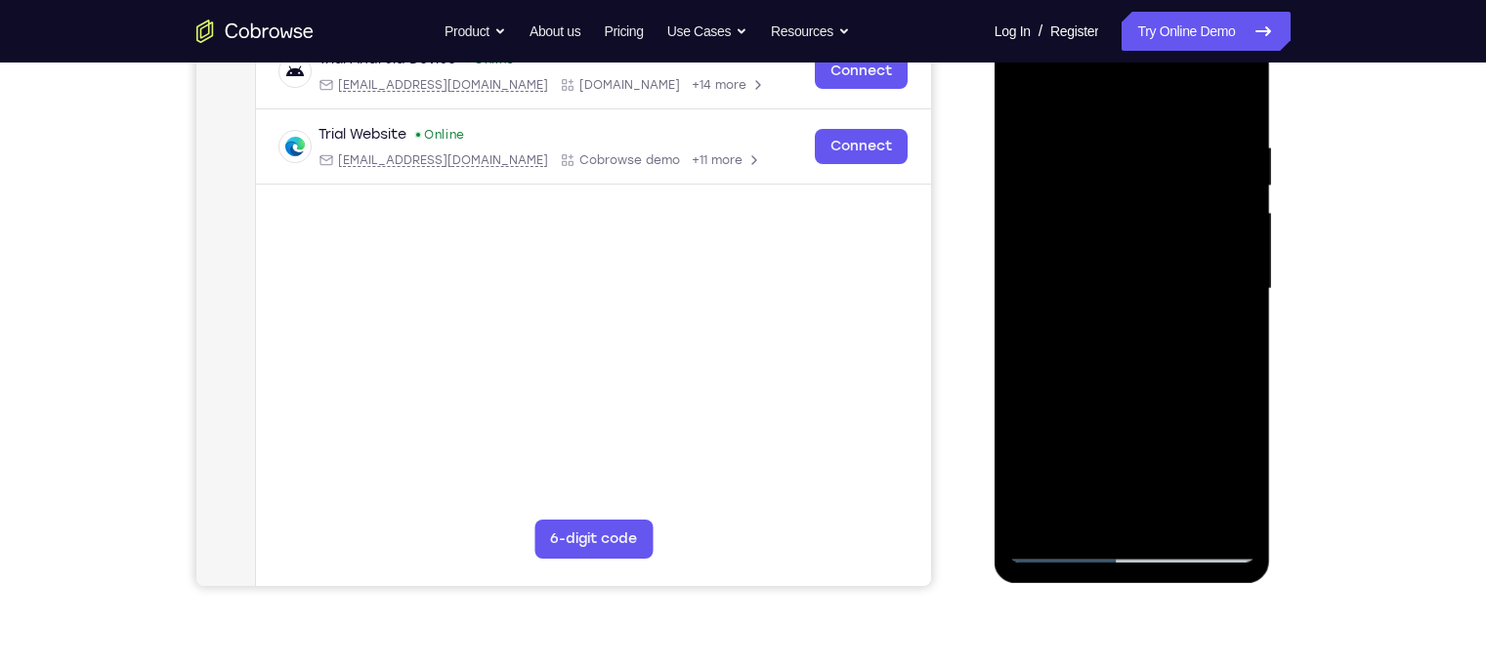
drag, startPoint x: 1230, startPoint y: 136, endPoint x: 1232, endPoint y: 269, distance: 132.9
click at [1179, 269] on div at bounding box center [1133, 289] width 246 height 547
